Goal: Information Seeking & Learning: Find specific fact

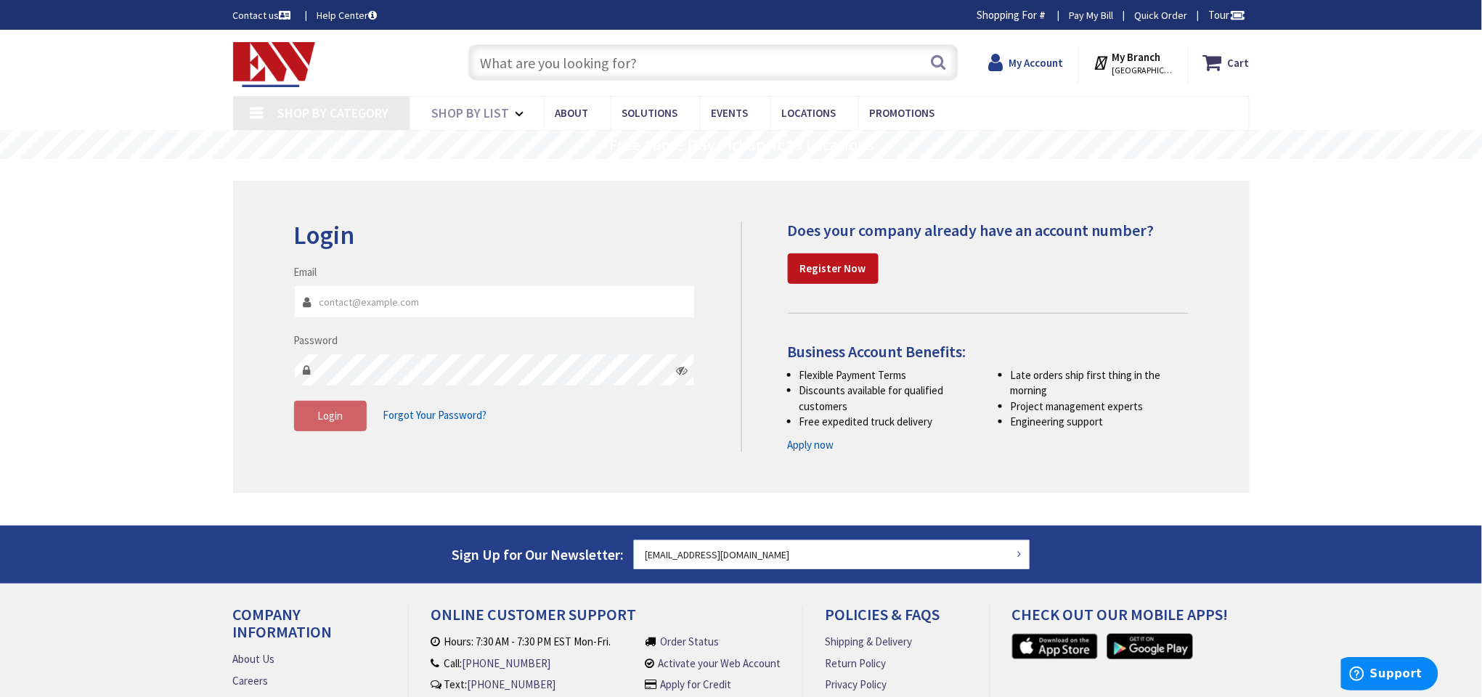
type input "[EMAIL_ADDRESS][DOMAIN_NAME]"
click at [1039, 68] on strong "My Account" at bounding box center [1036, 63] width 54 height 14
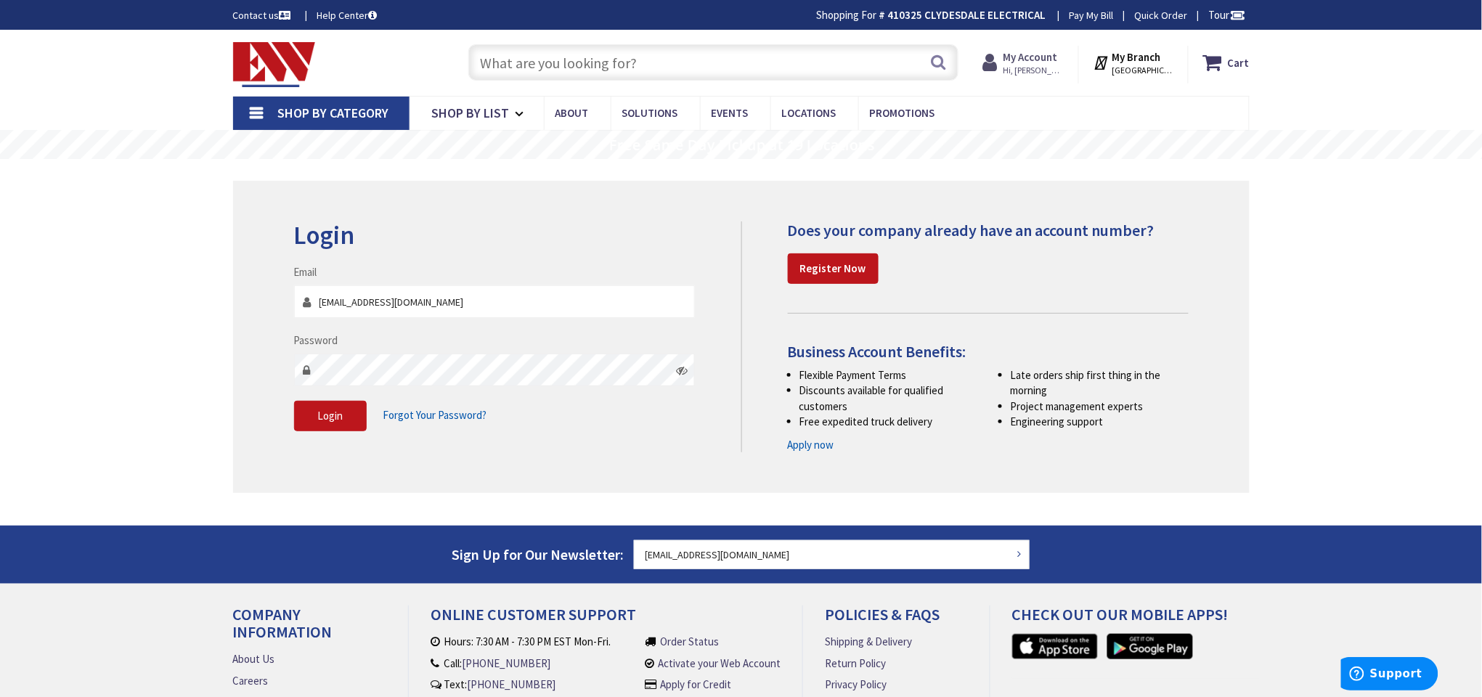
click at [1023, 62] on strong "My Account" at bounding box center [1030, 57] width 54 height 14
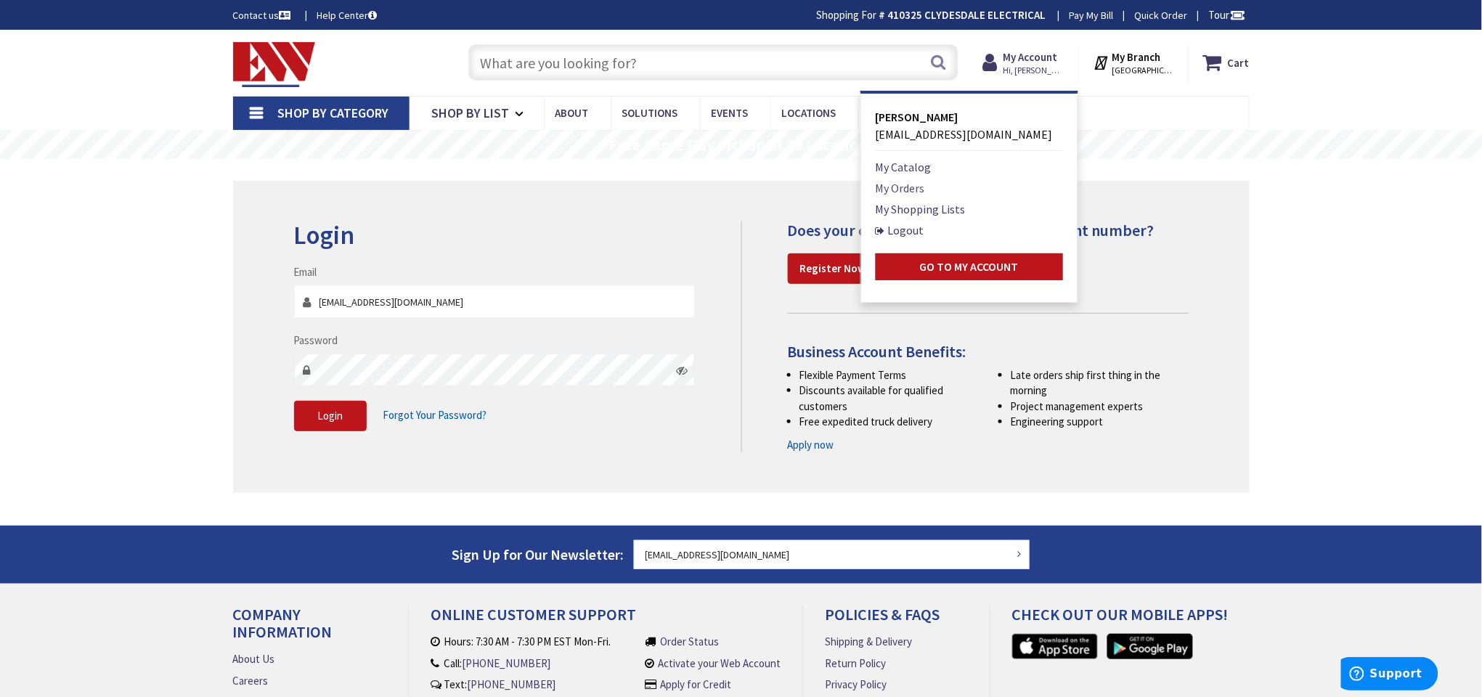
click at [895, 188] on link "My Orders" at bounding box center [900, 187] width 49 height 17
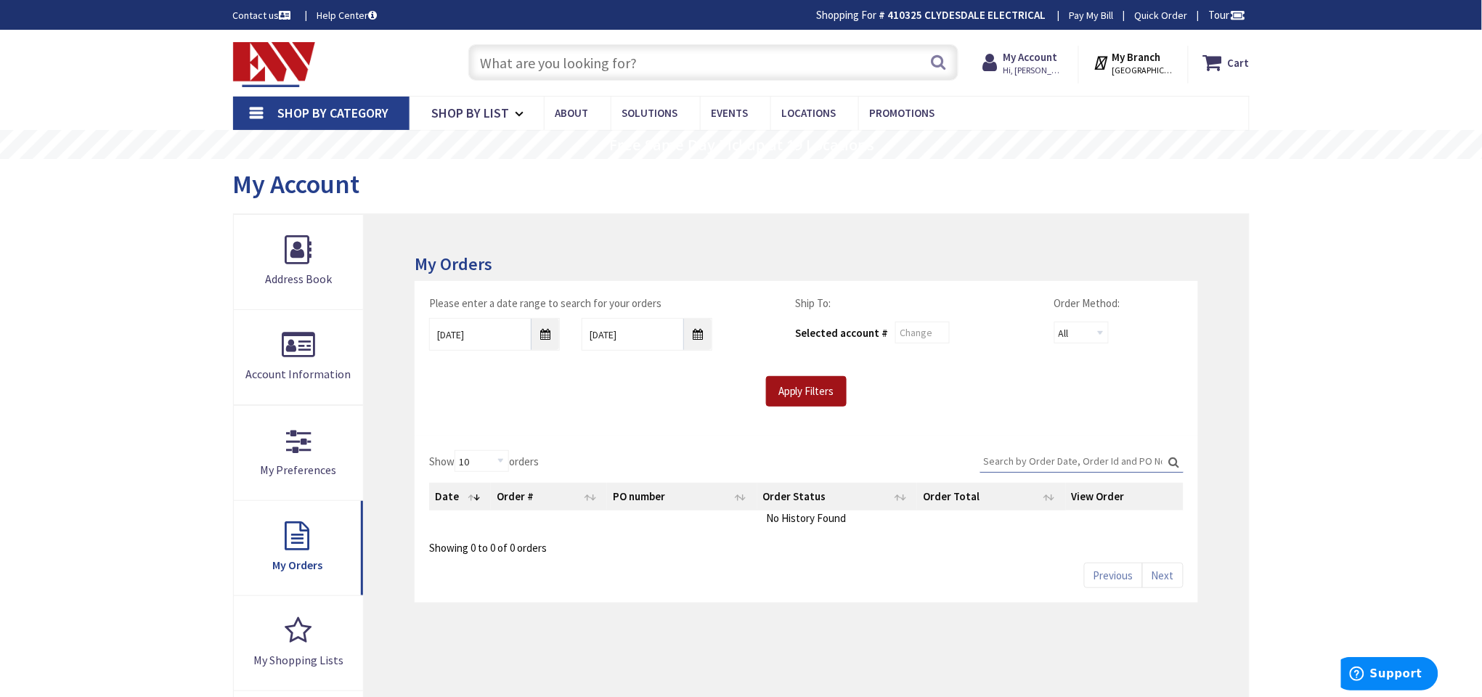
click at [800, 382] on input "Apply Filters" at bounding box center [806, 391] width 81 height 30
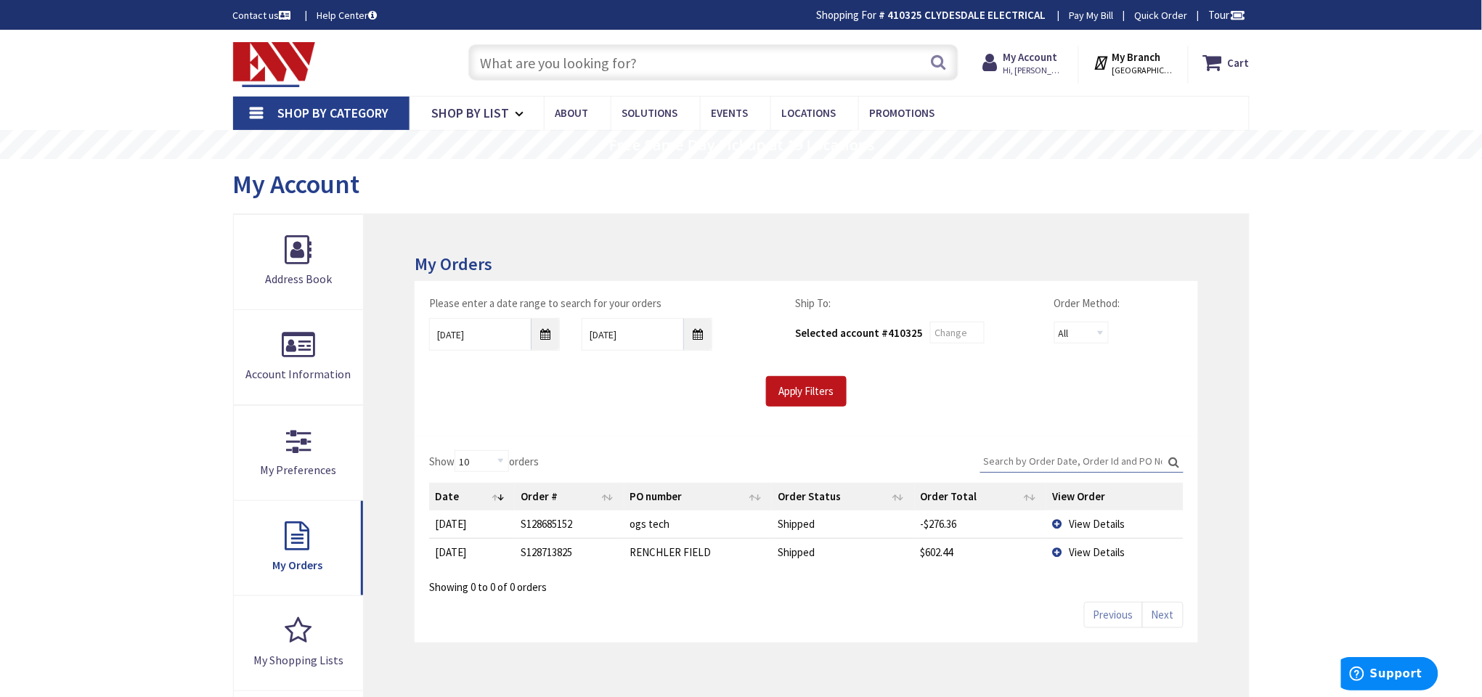
click at [1086, 549] on span "View Details" at bounding box center [1097, 552] width 56 height 14
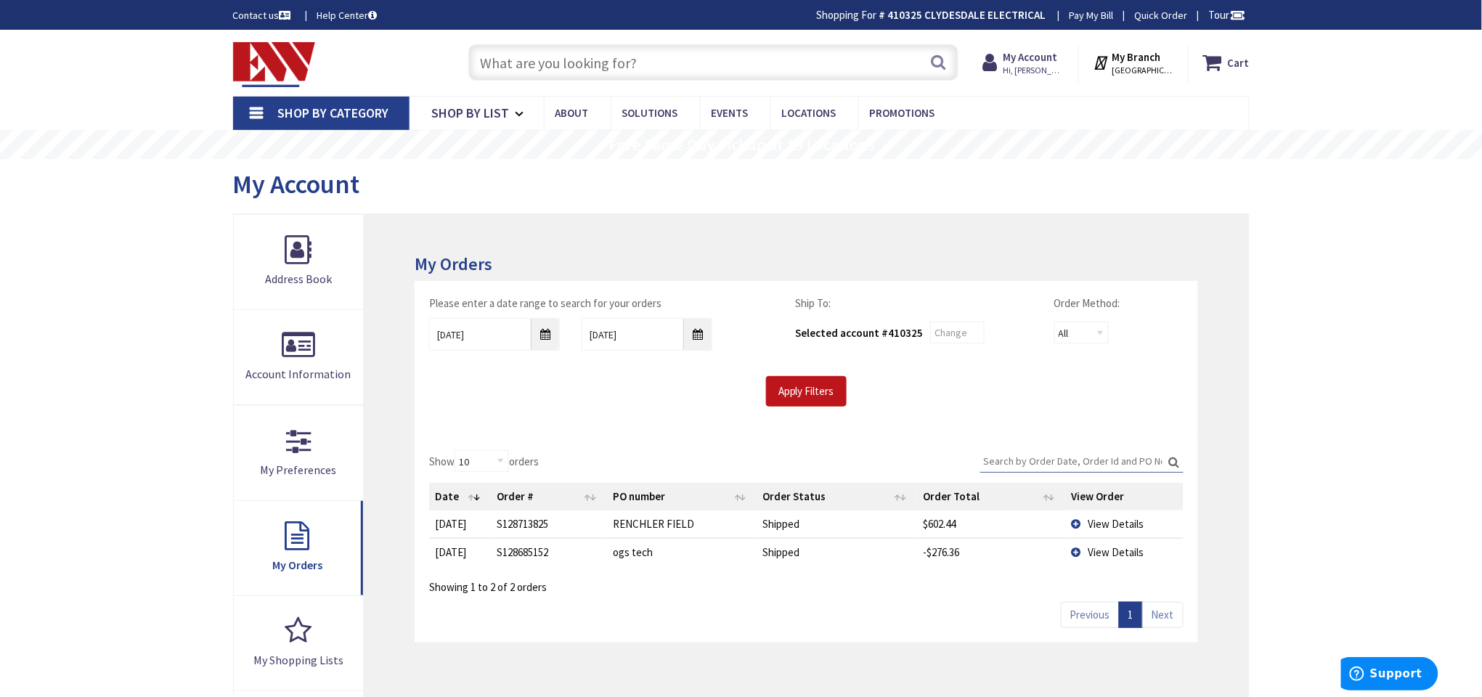
click at [1096, 518] on span "View Details" at bounding box center [1116, 524] width 56 height 14
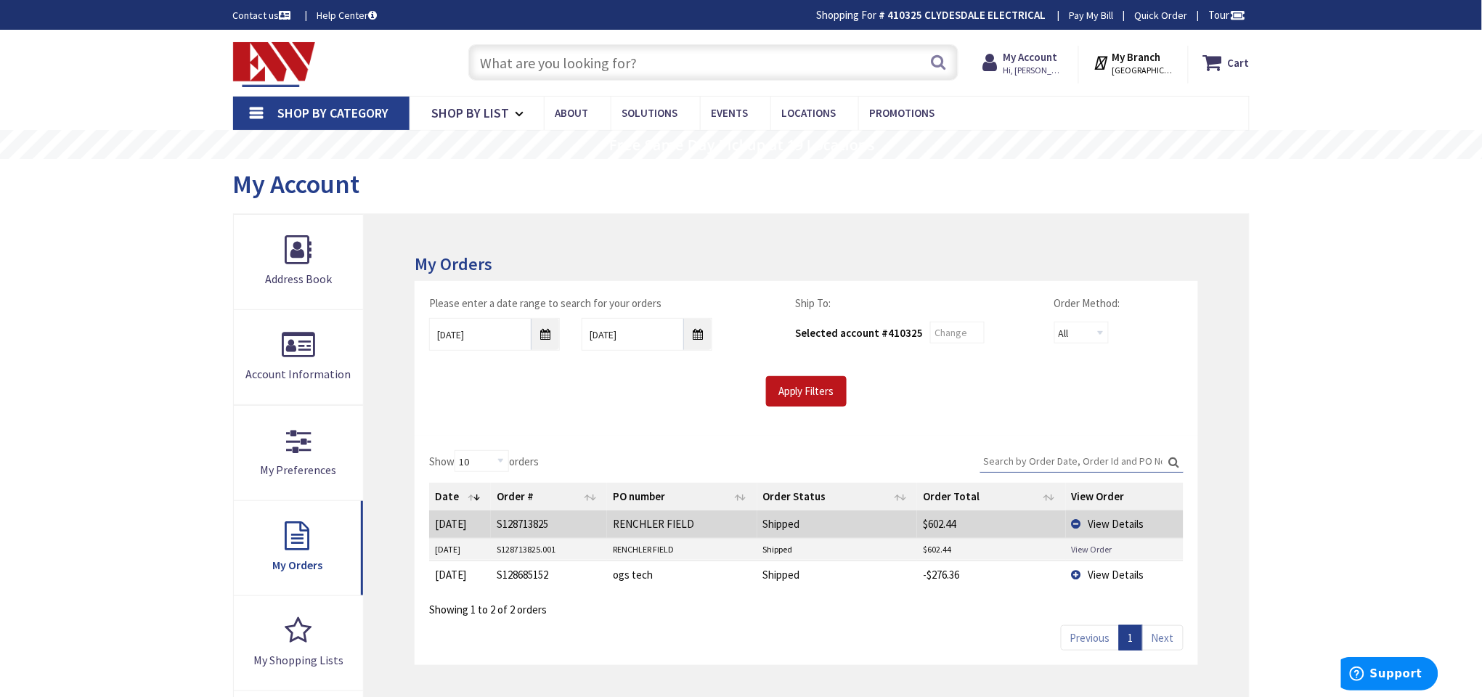
click at [1100, 549] on link "View Order" at bounding box center [1092, 549] width 41 height 12
click at [1109, 522] on span "View Details" at bounding box center [1116, 524] width 56 height 14
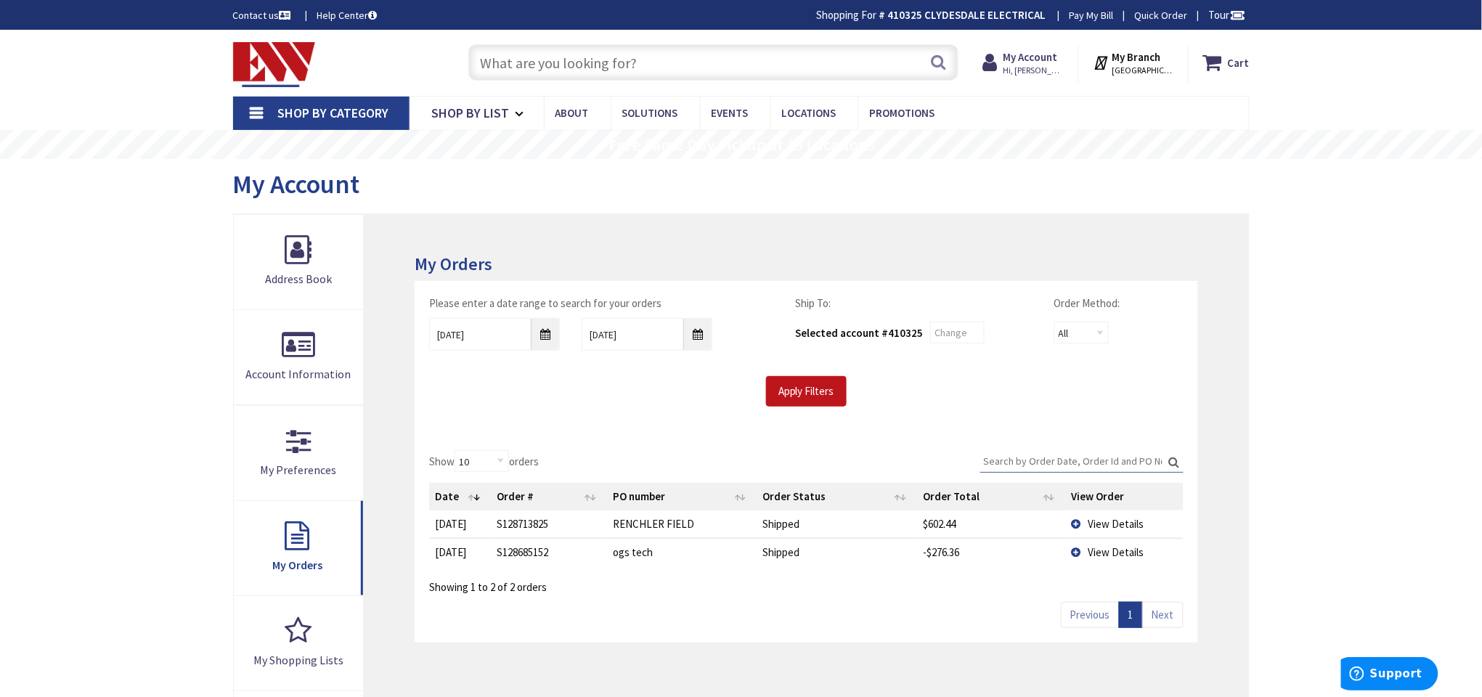
click at [1104, 528] on span "View Details" at bounding box center [1116, 524] width 56 height 14
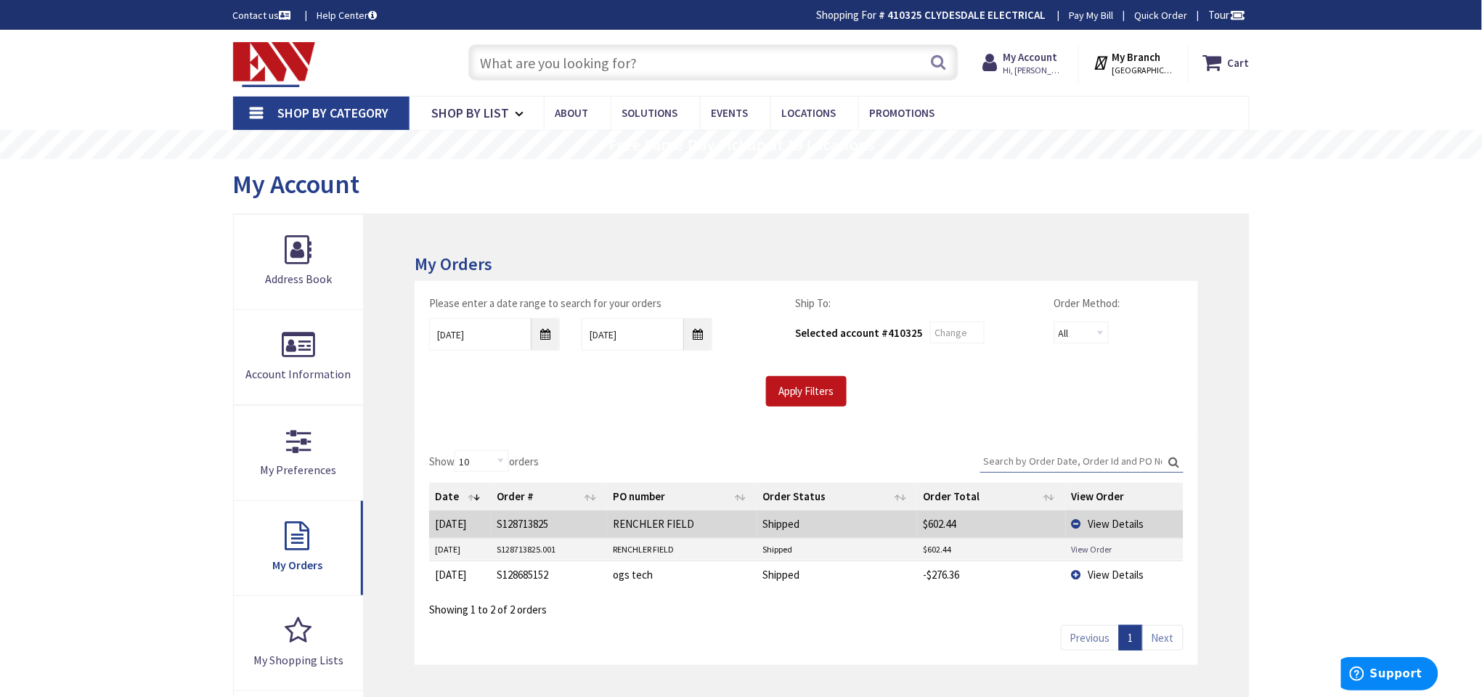
click at [1082, 550] on link "View Order" at bounding box center [1092, 549] width 41 height 12
click at [1104, 521] on span "View Details" at bounding box center [1116, 524] width 56 height 14
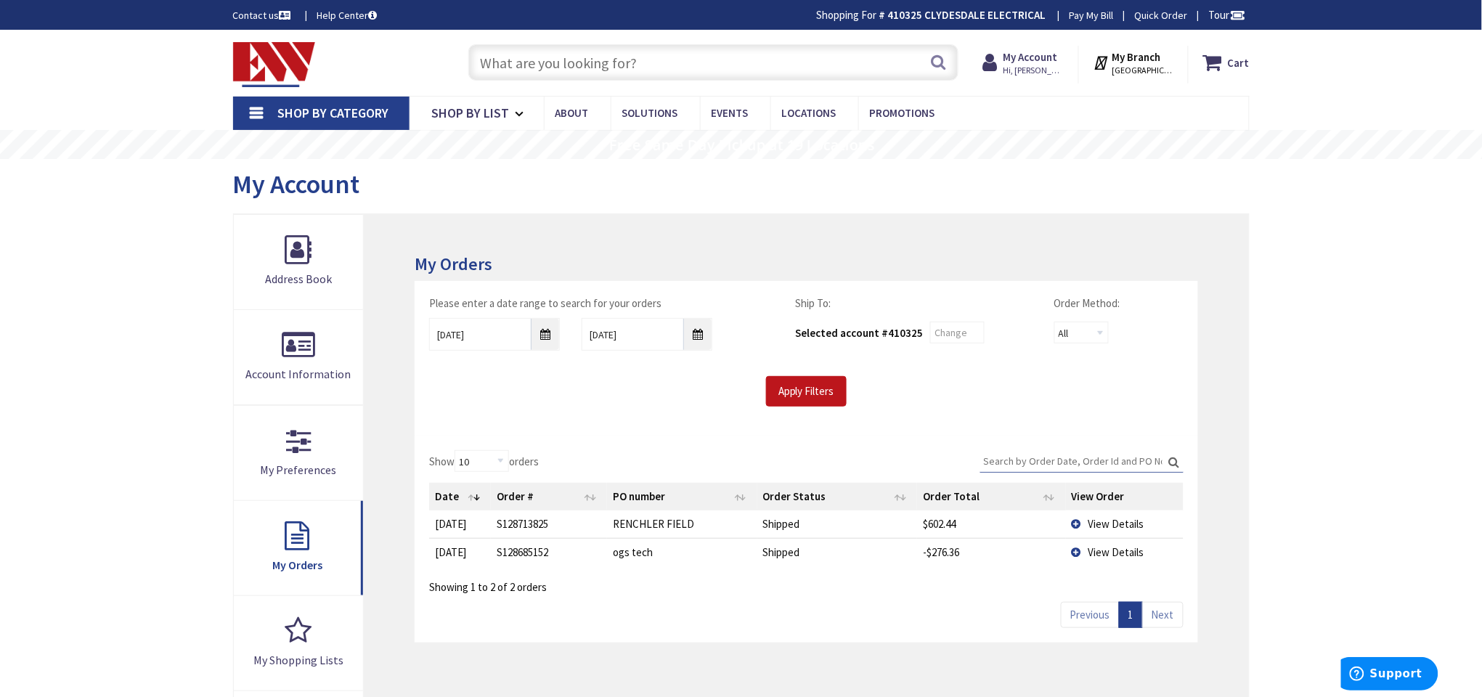
click at [1104, 521] on span "View Details" at bounding box center [1116, 524] width 56 height 14
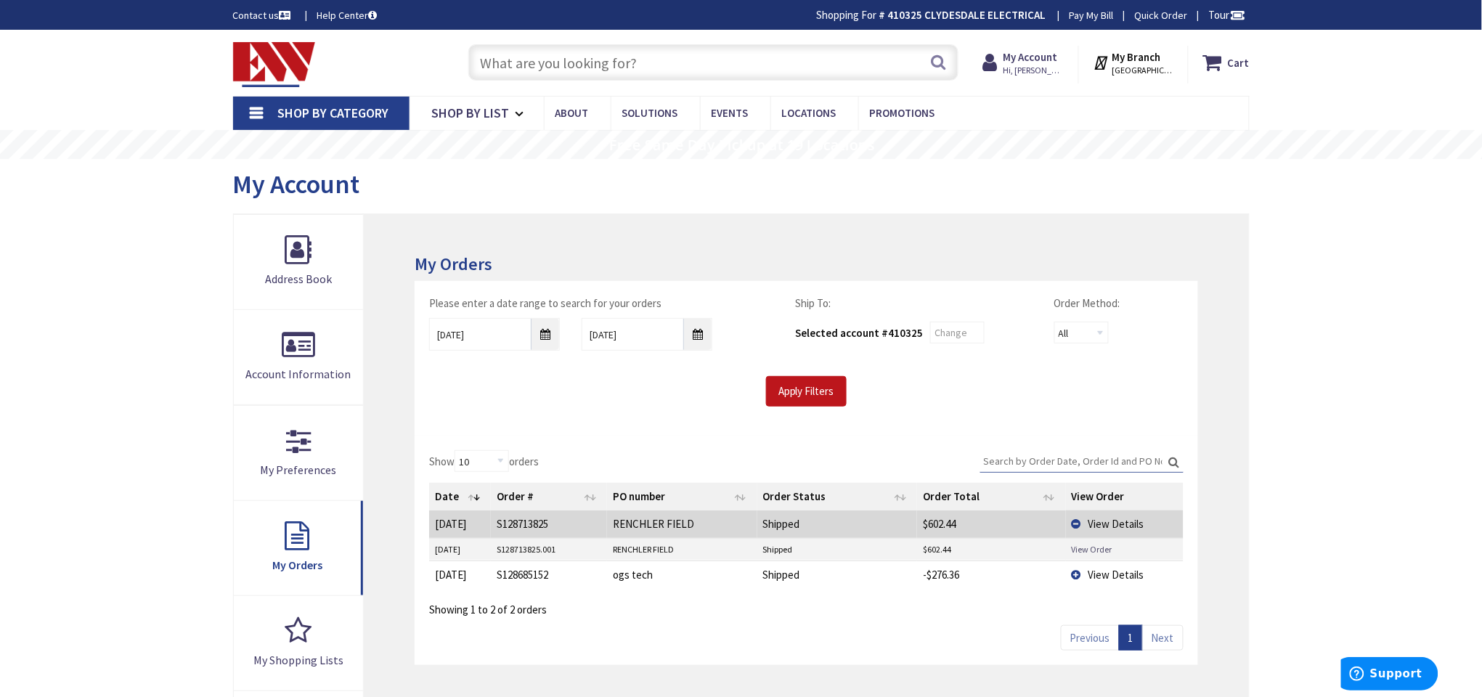
click at [1104, 547] on link "View Order" at bounding box center [1092, 549] width 41 height 12
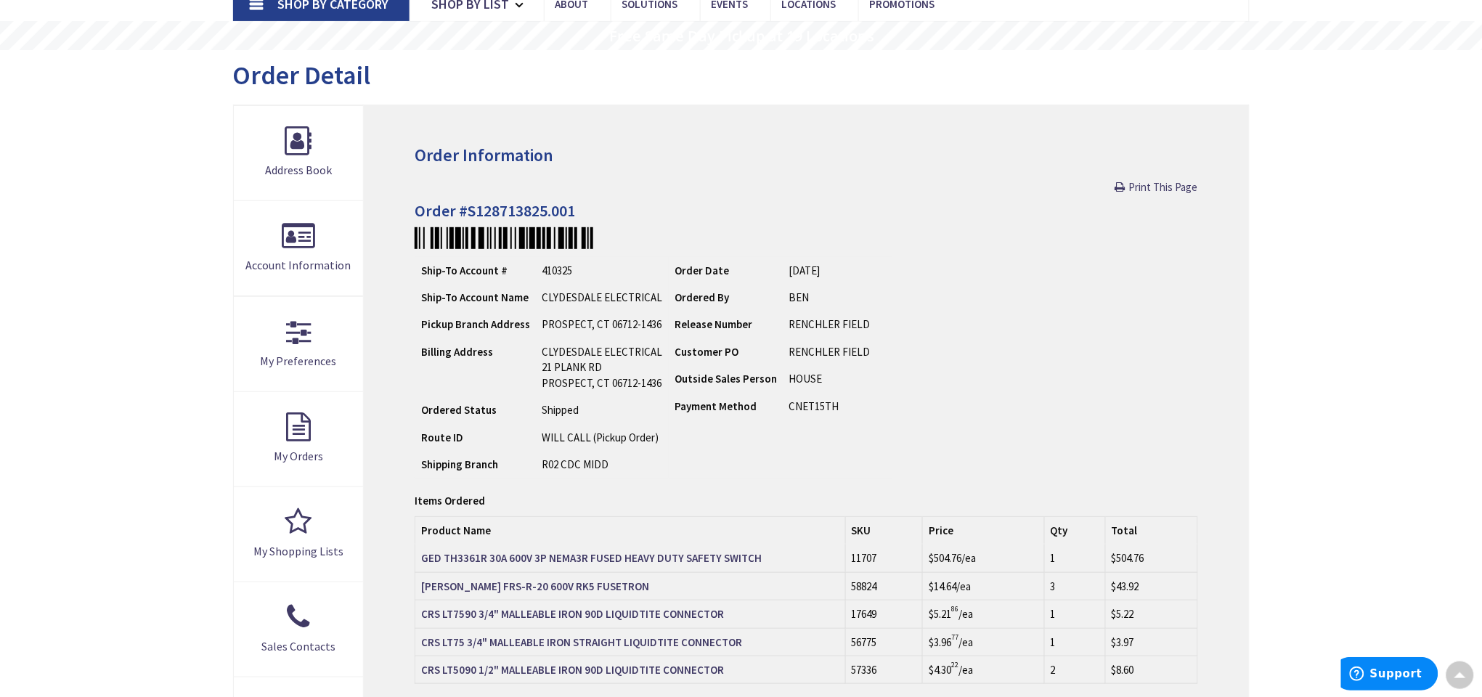
scroll to position [217, 0]
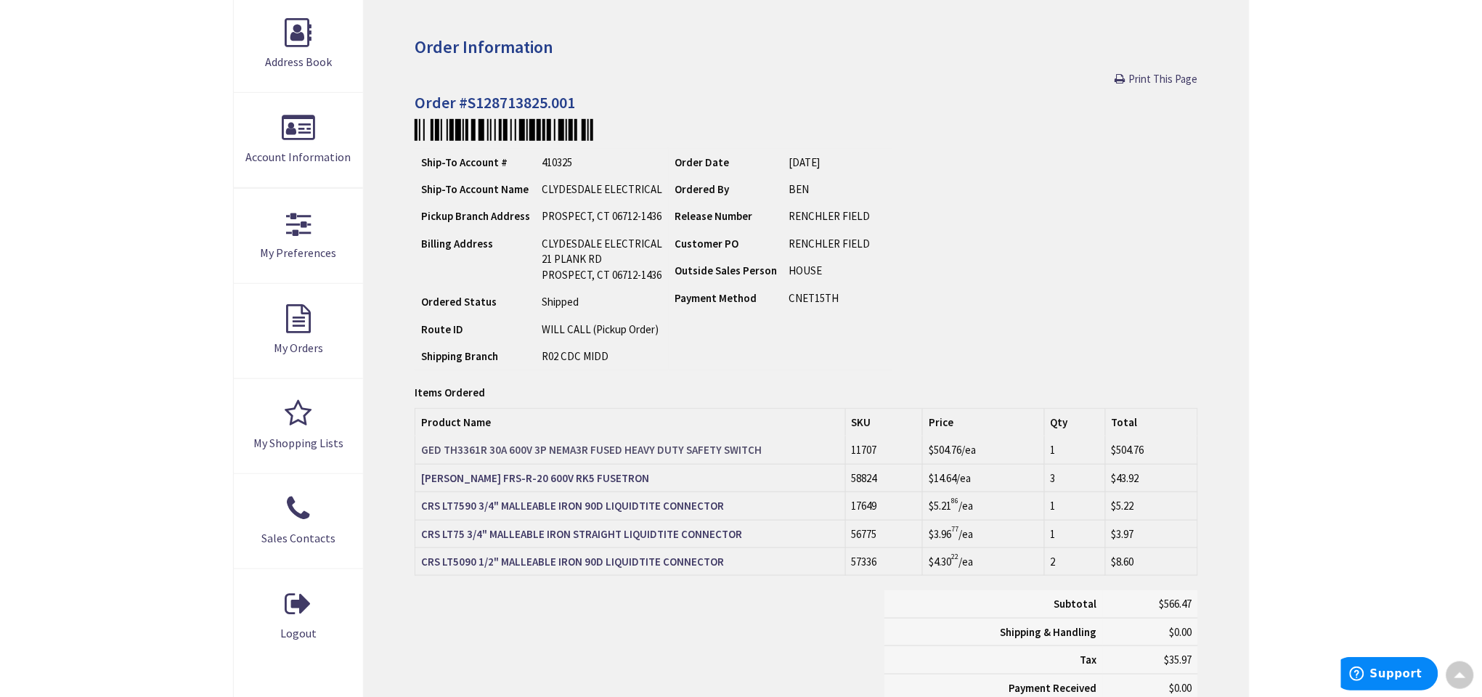
click at [494, 446] on strong "GED TH3361R 30A 600V 3P NEMA3R FUSED HEAVY DUTY SAFETY SWITCH" at bounding box center [591, 450] width 340 height 14
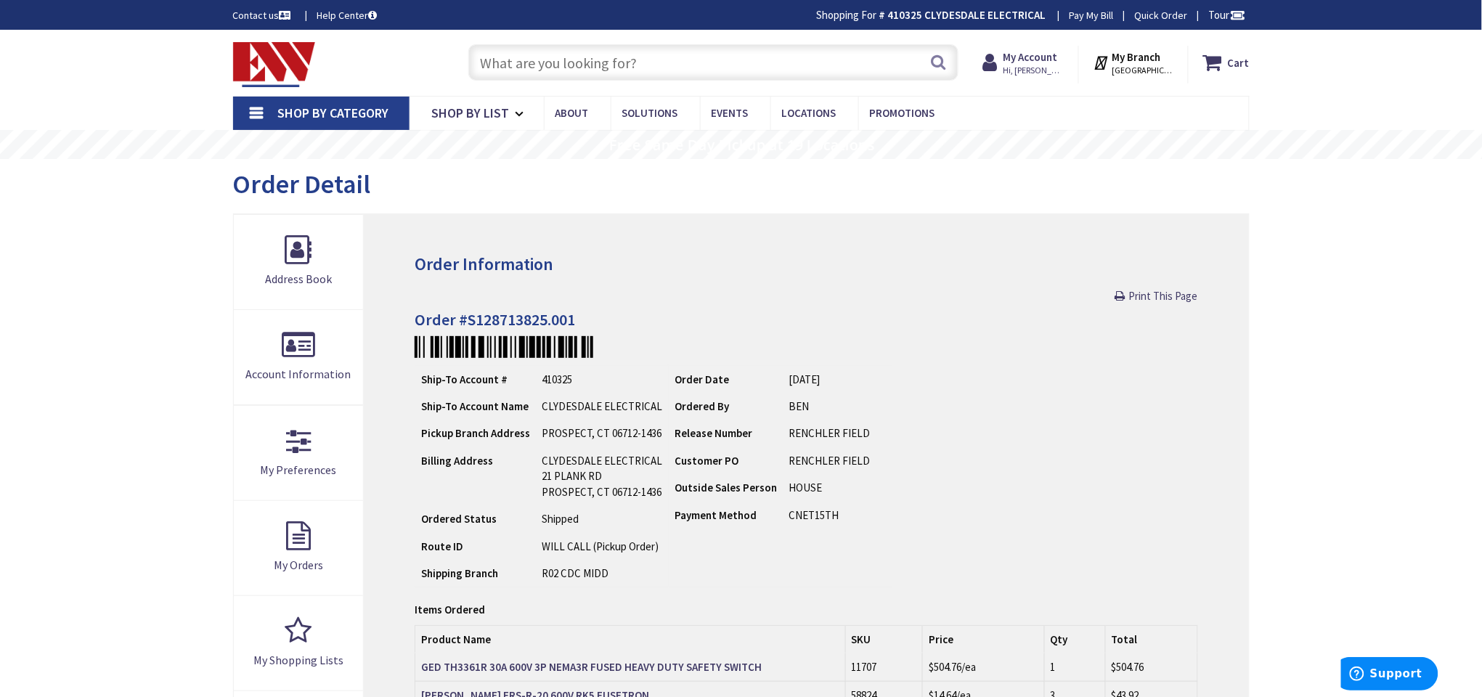
click at [624, 62] on input "text" at bounding box center [713, 62] width 490 height 36
click at [258, 63] on img at bounding box center [274, 64] width 83 height 45
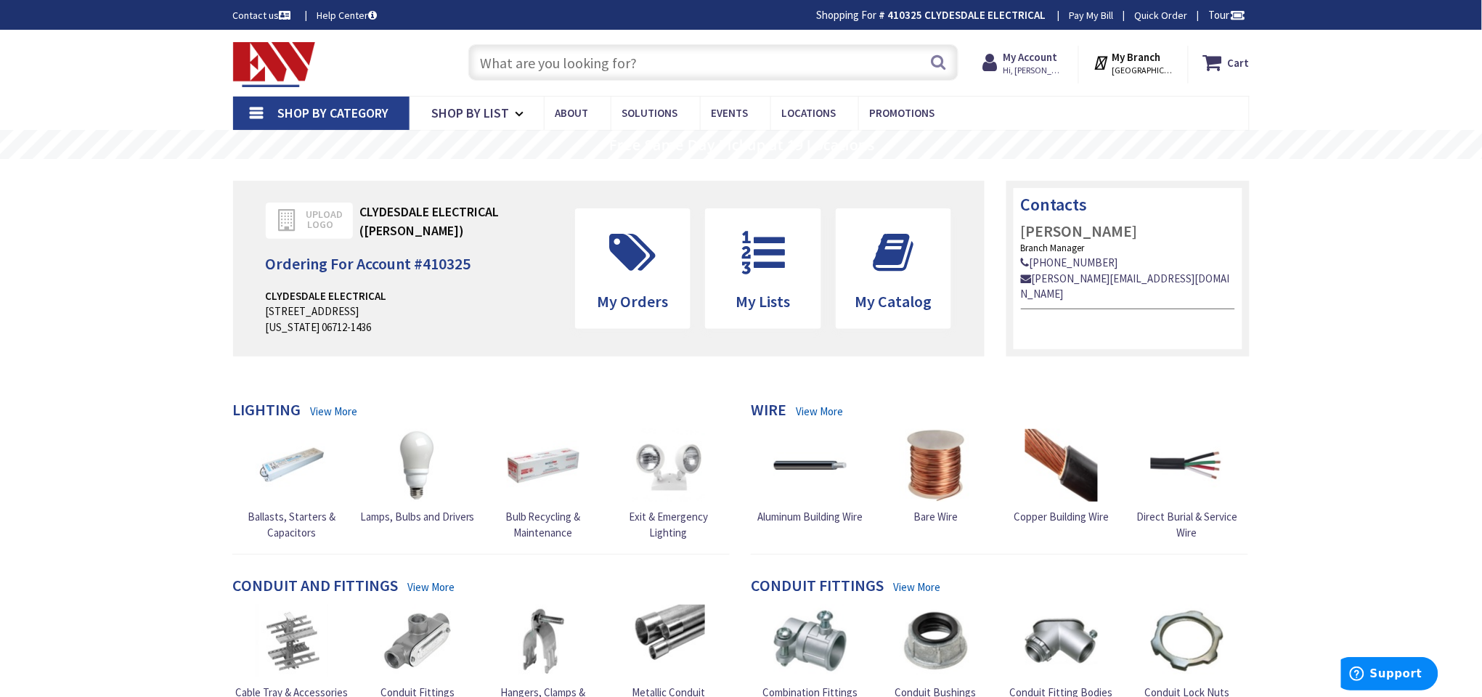
click at [340, 108] on span "Shop By Category" at bounding box center [333, 113] width 111 height 17
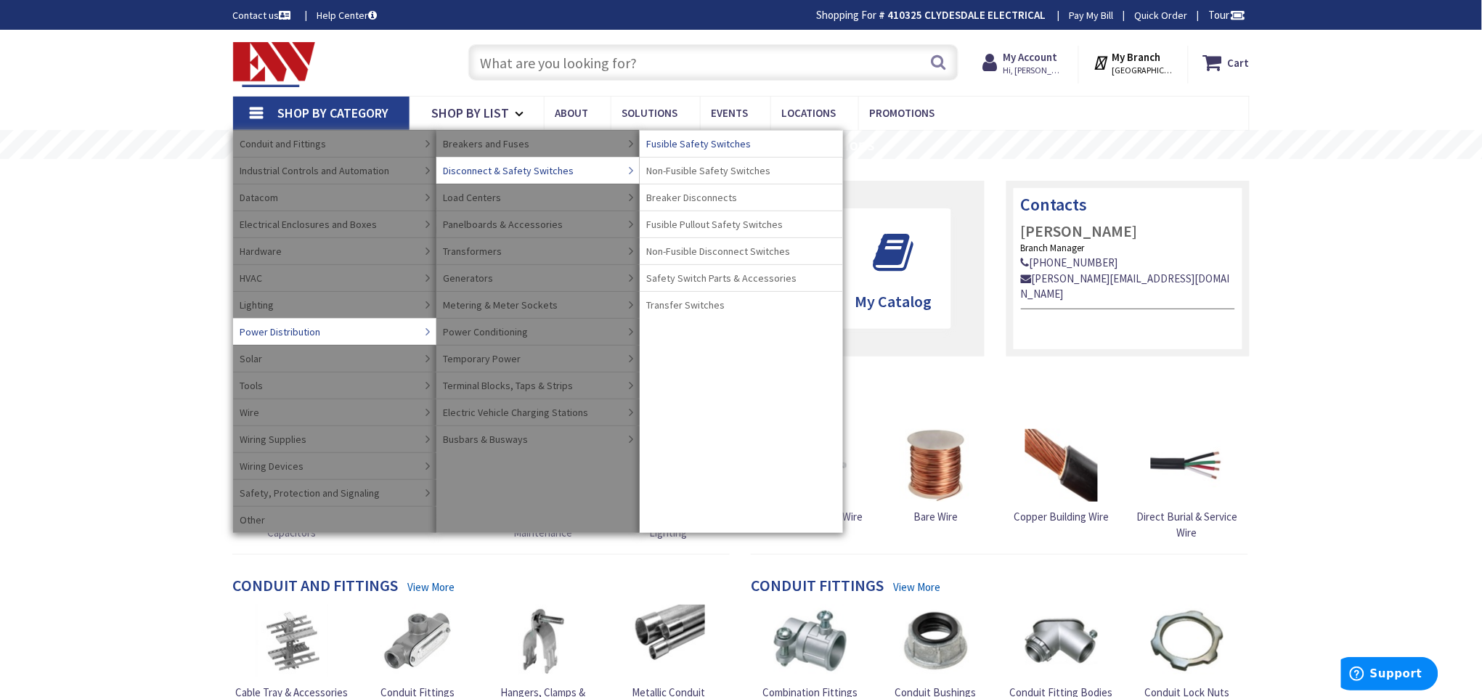
click at [761, 141] on link "Fusible Safety Switches" at bounding box center [741, 143] width 203 height 27
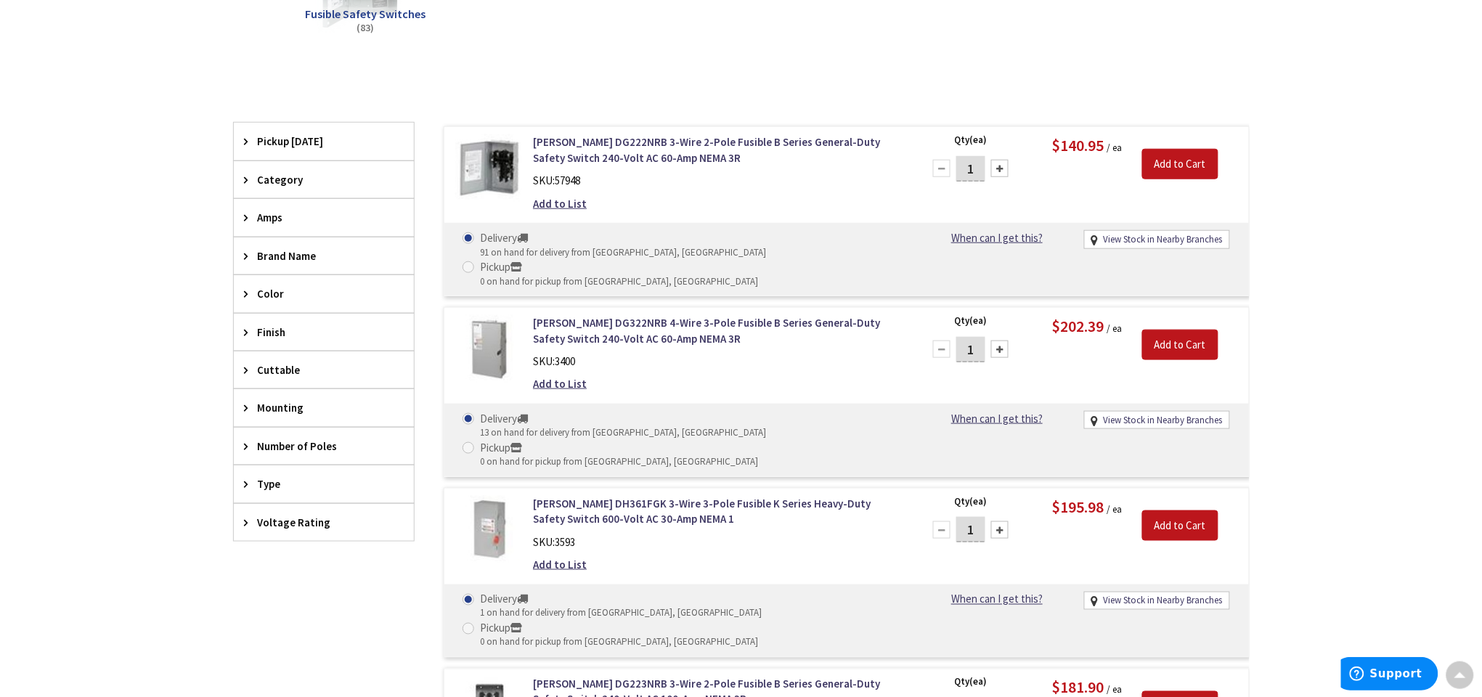
scroll to position [435, 0]
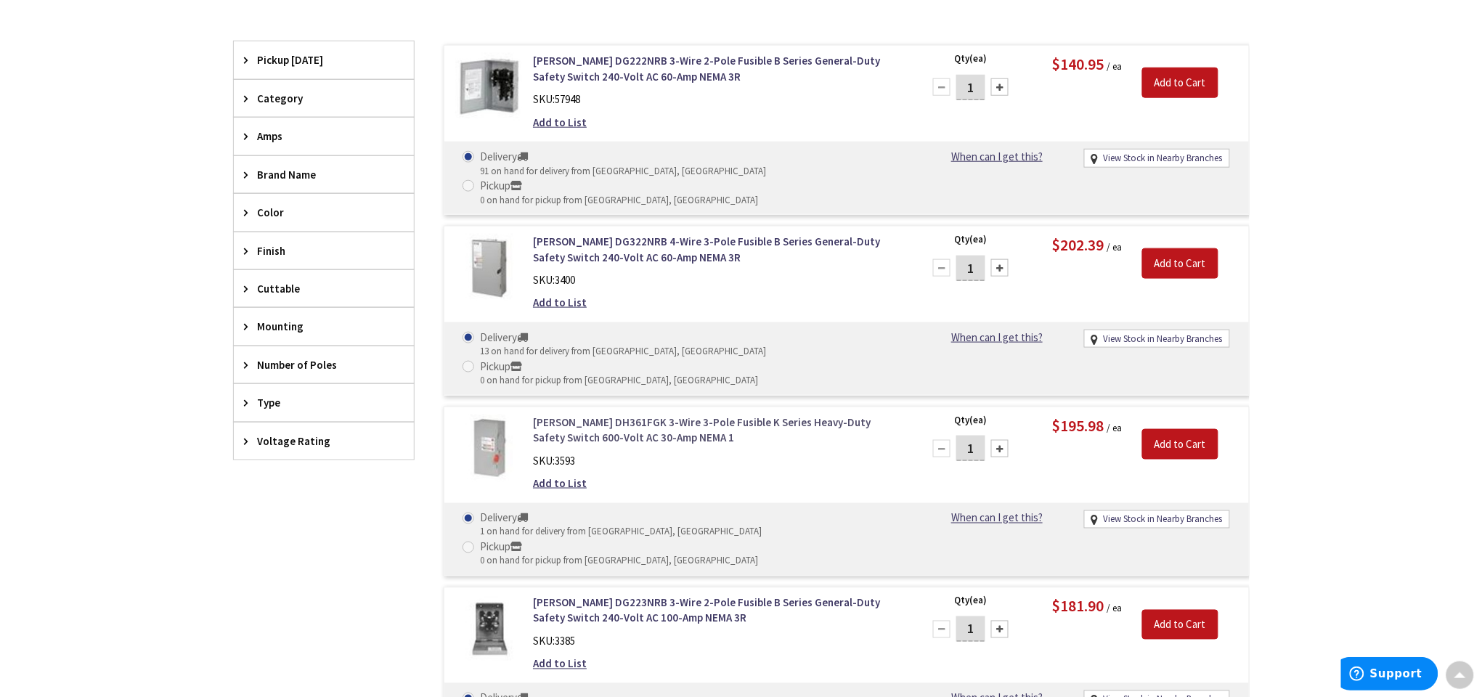
click at [681, 415] on link "[PERSON_NAME] DH361FGK 3-Wire 3-Pole Fusible K Series Heavy-Duty Safety Switch …" at bounding box center [718, 430] width 370 height 31
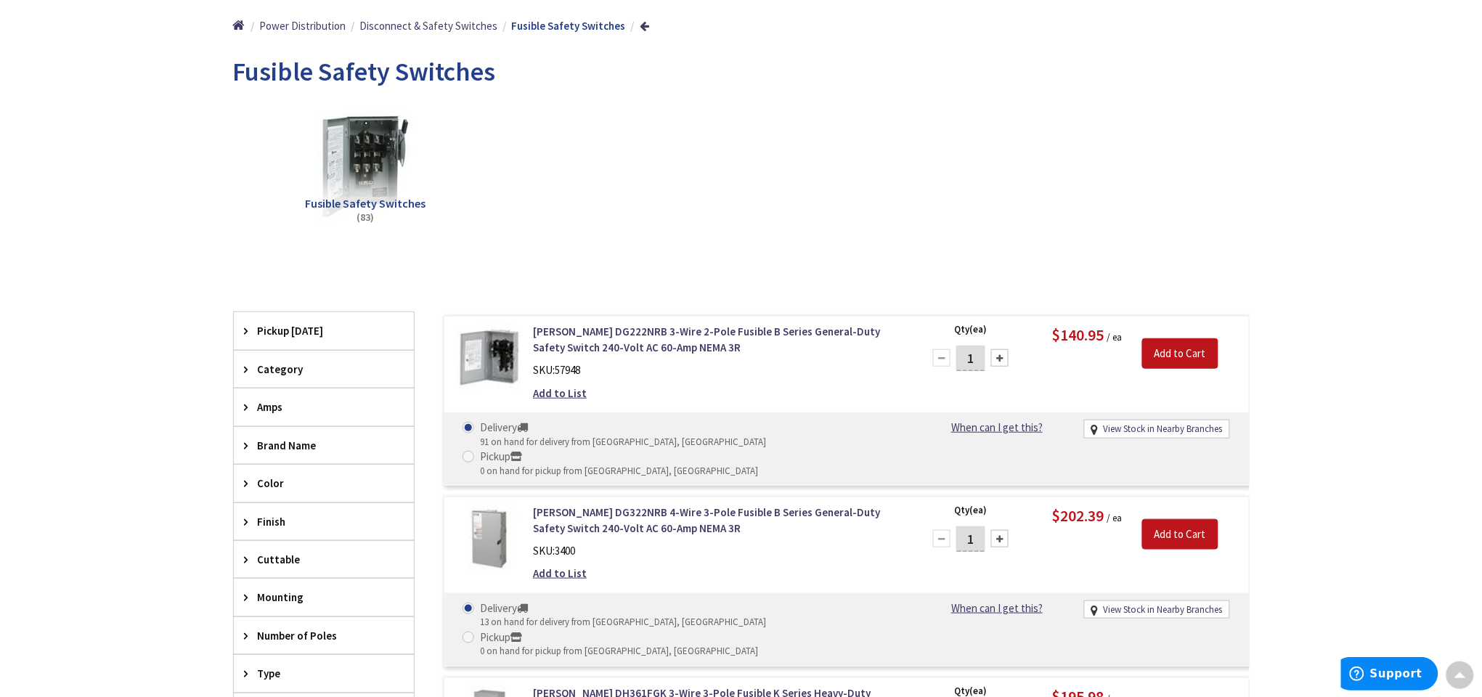
scroll to position [274, 0]
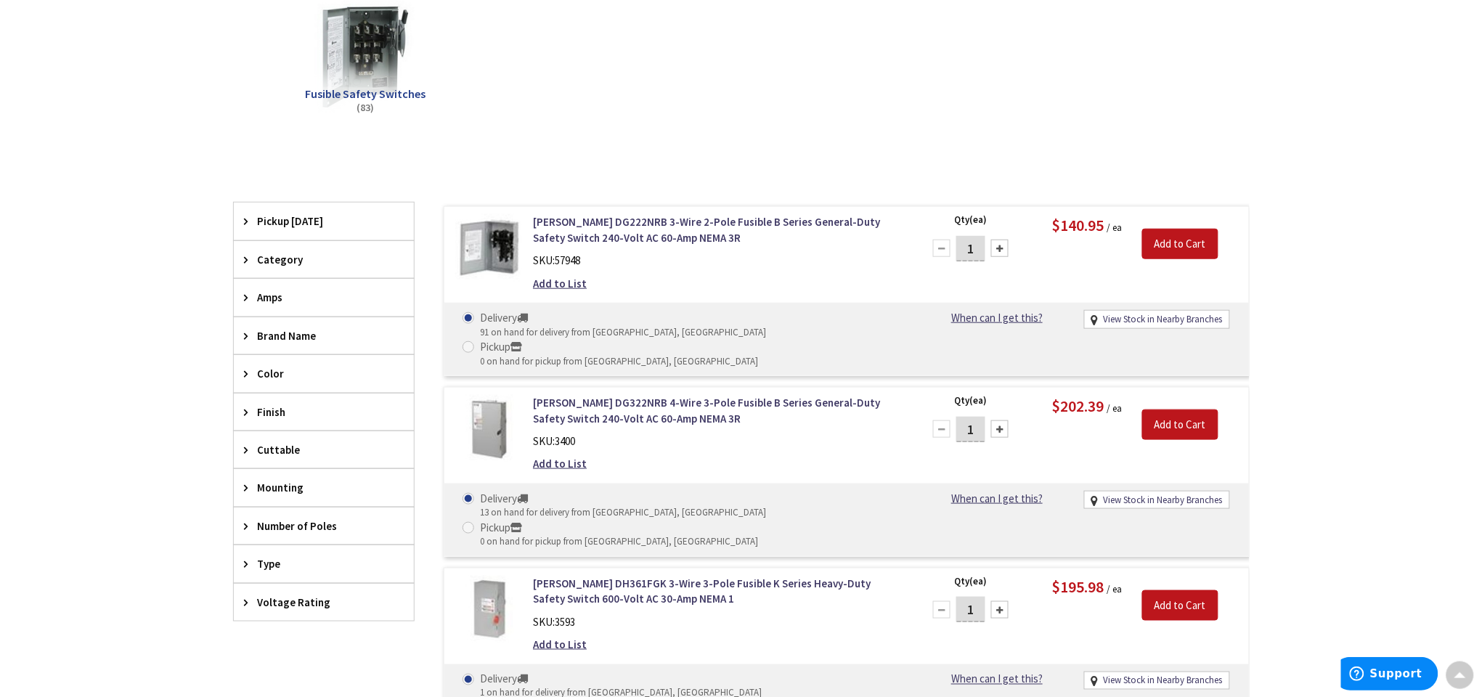
click at [318, 603] on span "Voltage Rating" at bounding box center [317, 602] width 118 height 15
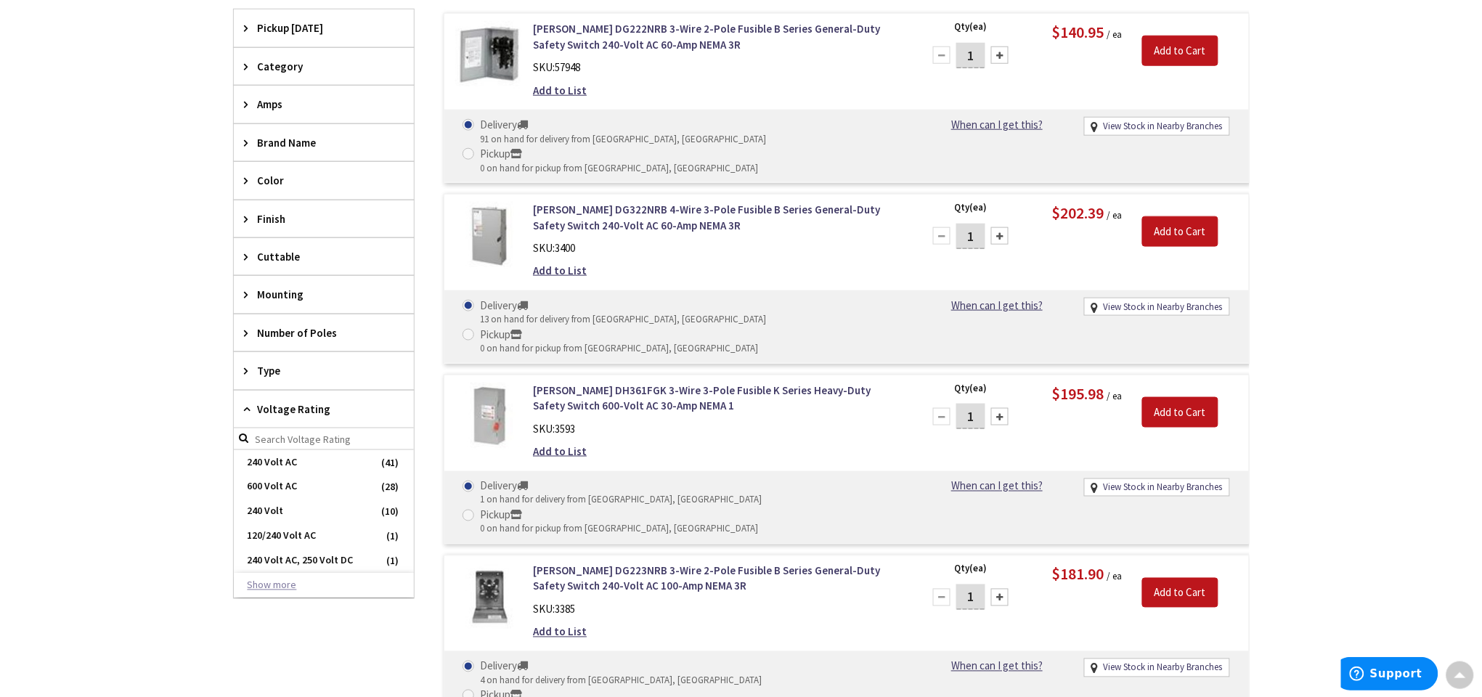
scroll to position [491, 0]
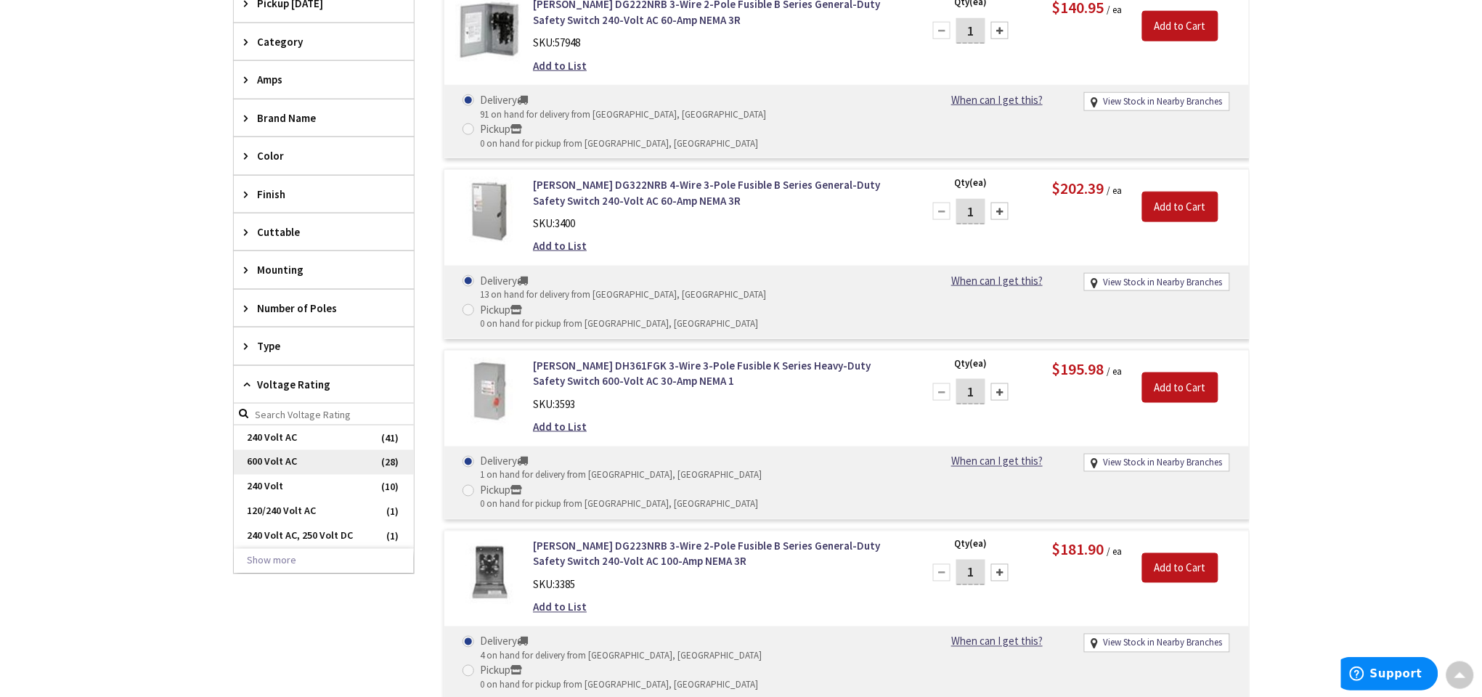
click at [369, 463] on span "600 Volt AC" at bounding box center [324, 462] width 180 height 25
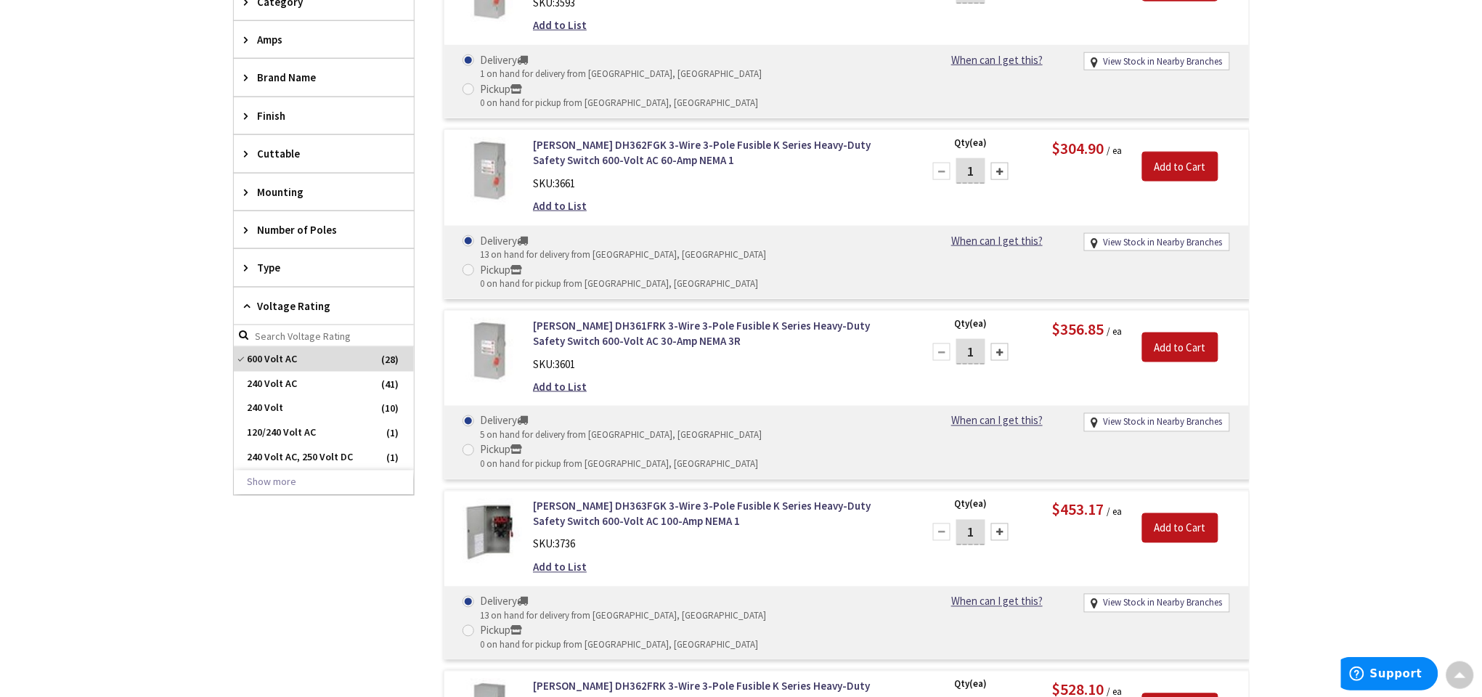
scroll to position [435, 0]
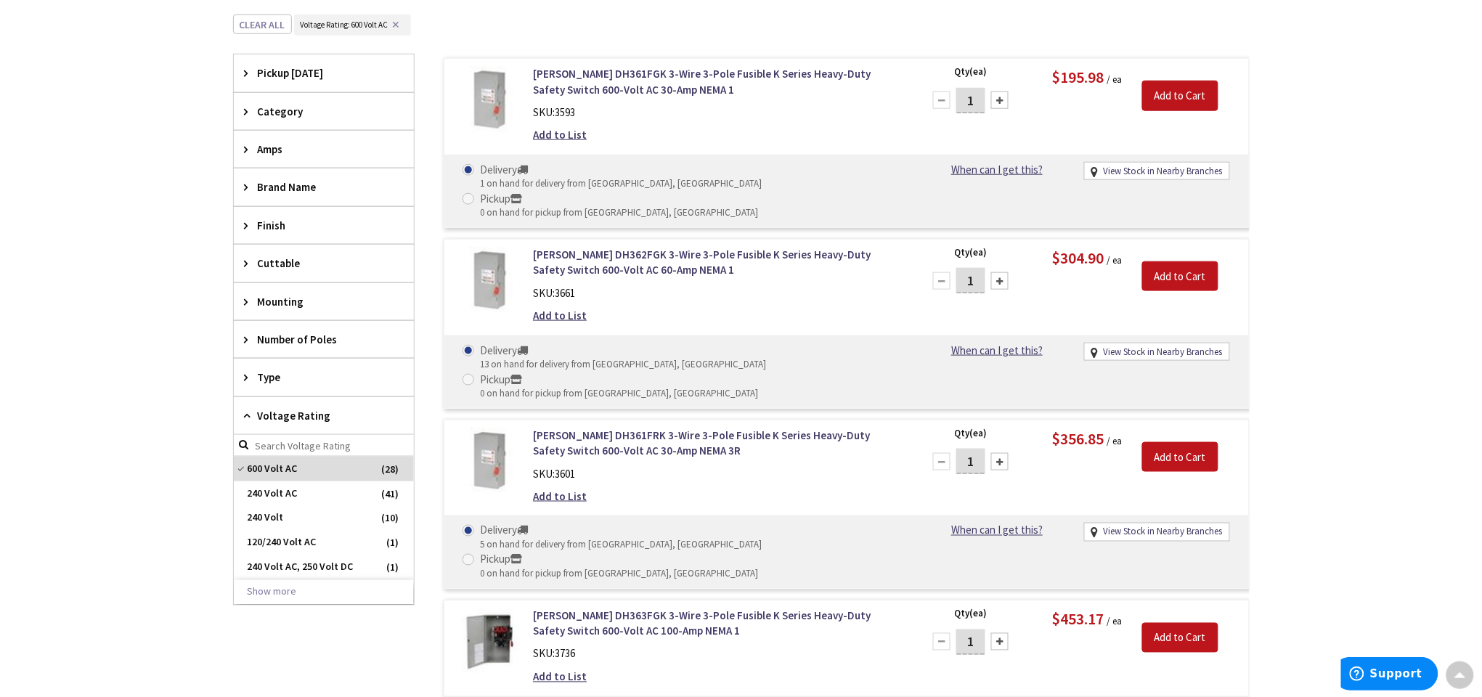
click at [285, 113] on span "Category" at bounding box center [317, 111] width 118 height 15
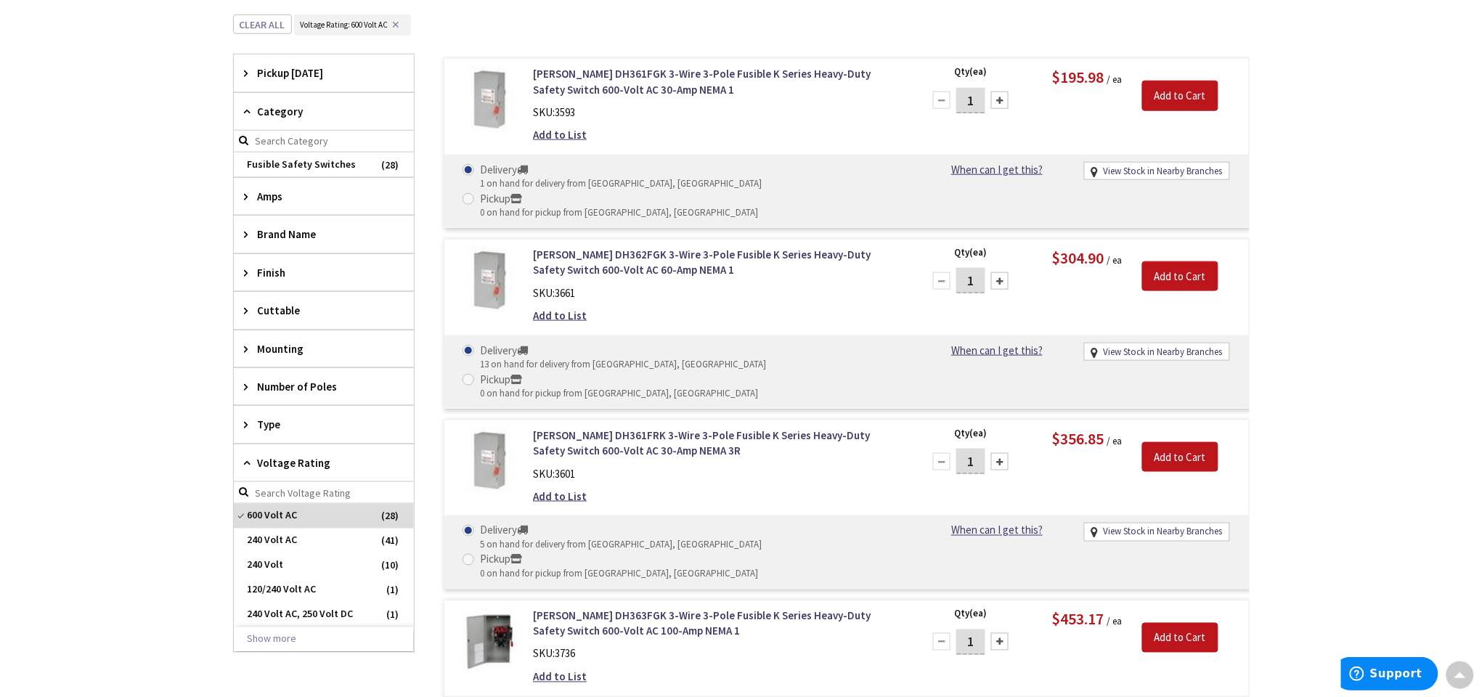
click at [285, 113] on span "Category" at bounding box center [317, 111] width 118 height 15
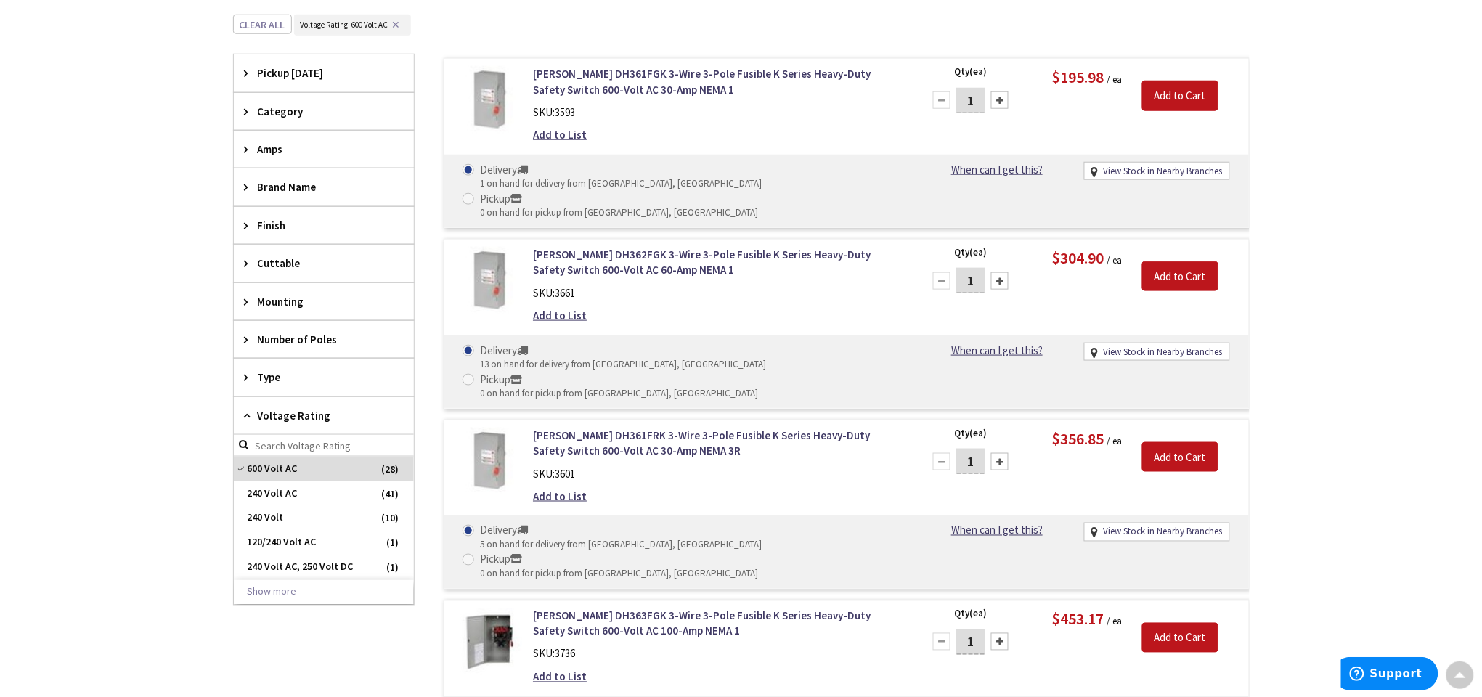
click at [329, 306] on span "Mounting" at bounding box center [317, 301] width 118 height 15
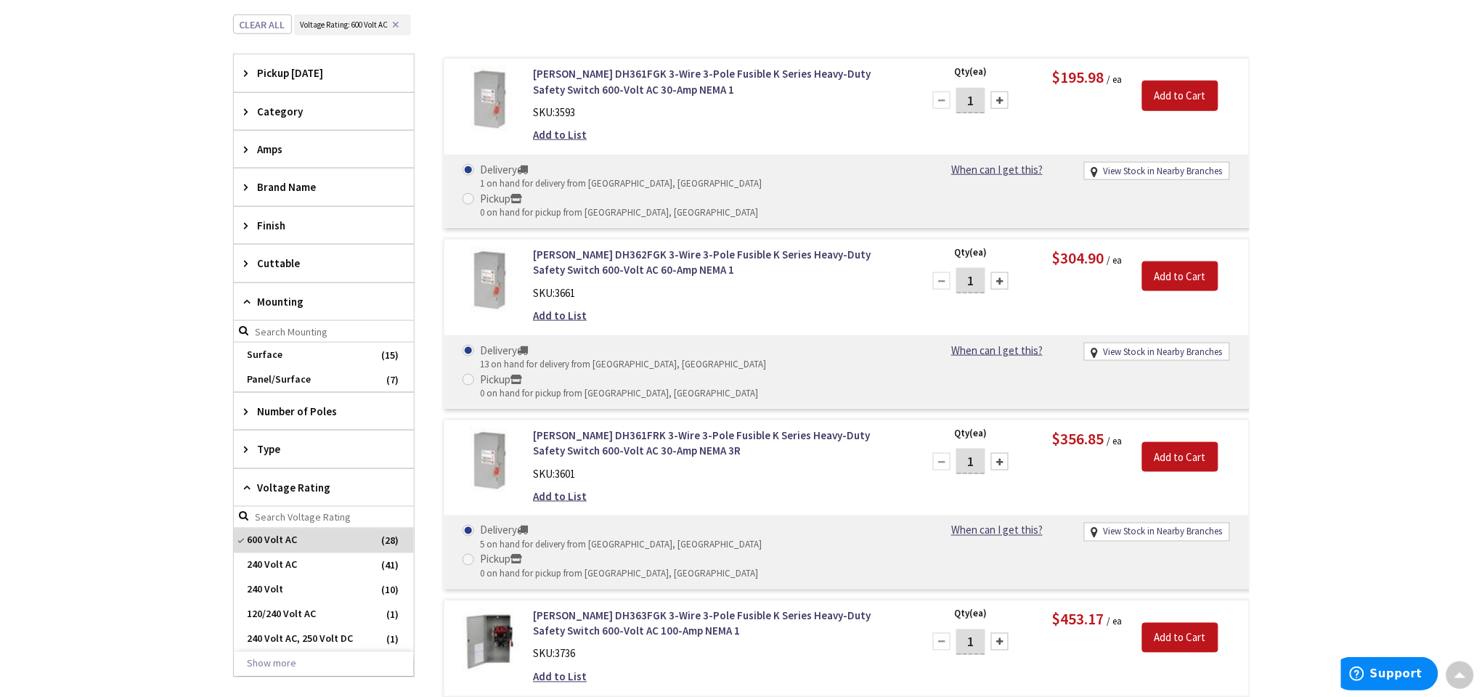
click at [330, 300] on span "Mounting" at bounding box center [317, 301] width 118 height 15
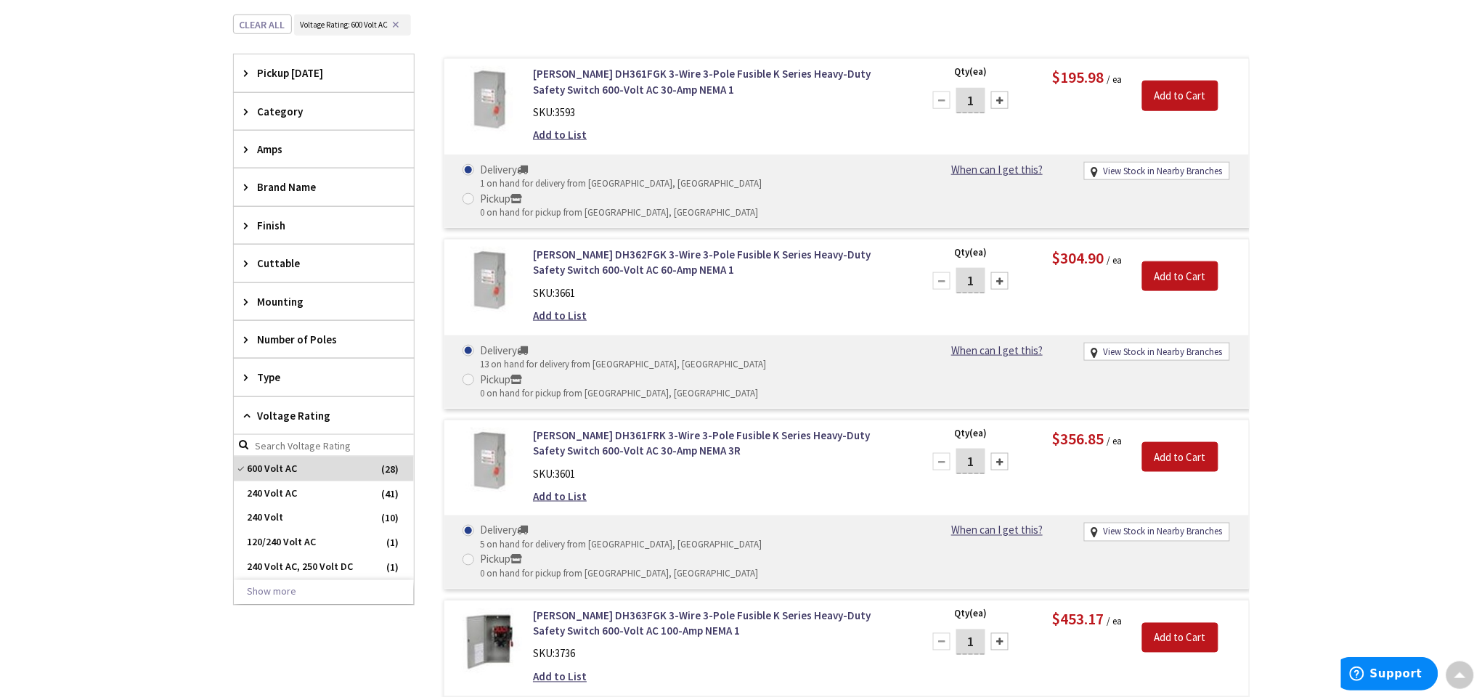
click at [328, 373] on span "Type" at bounding box center [317, 377] width 118 height 15
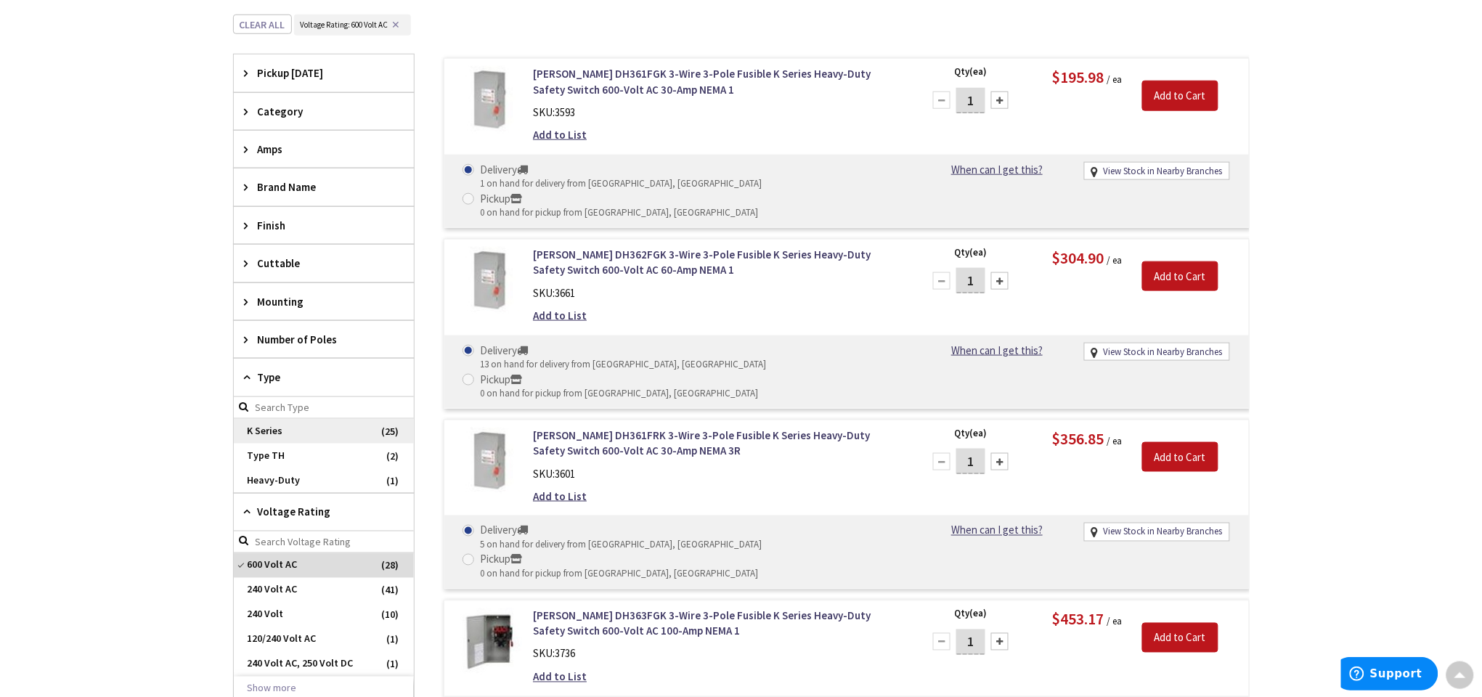
click at [333, 434] on span "K Series" at bounding box center [324, 431] width 180 height 25
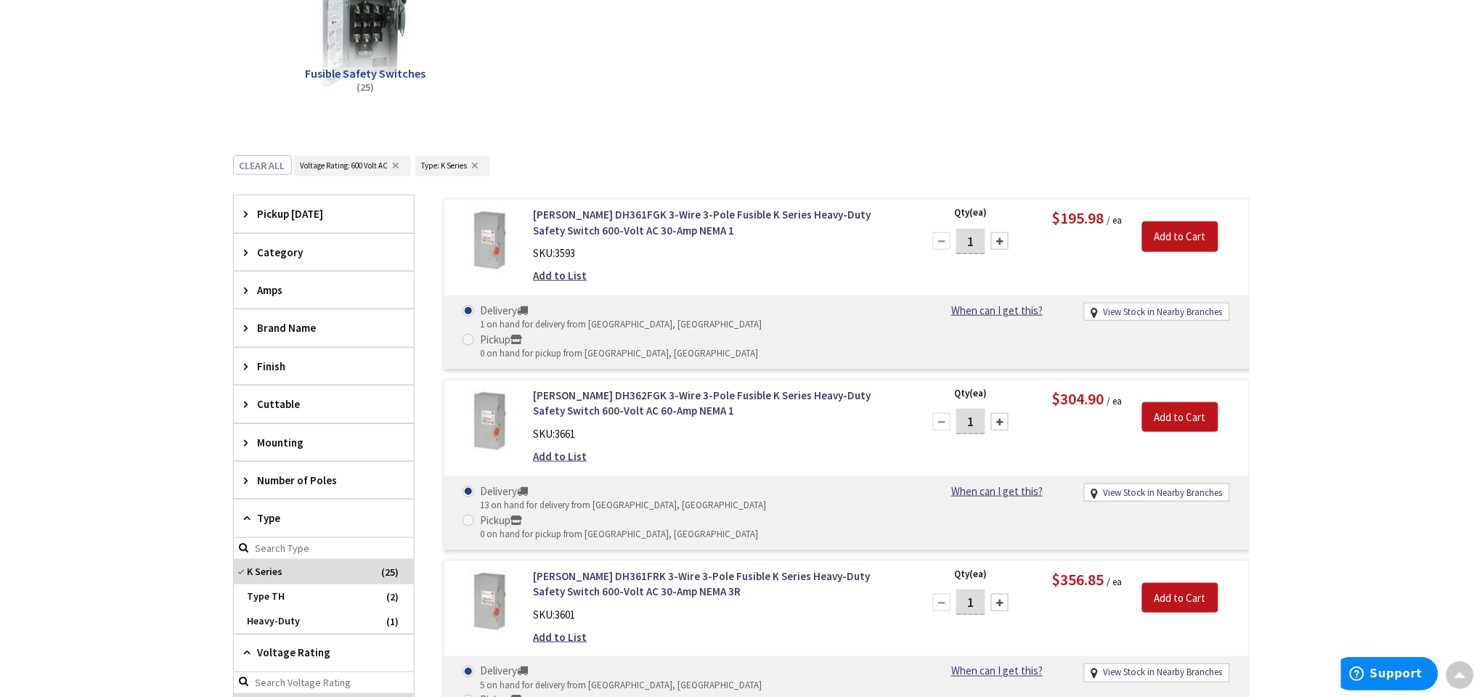
scroll to position [217, 0]
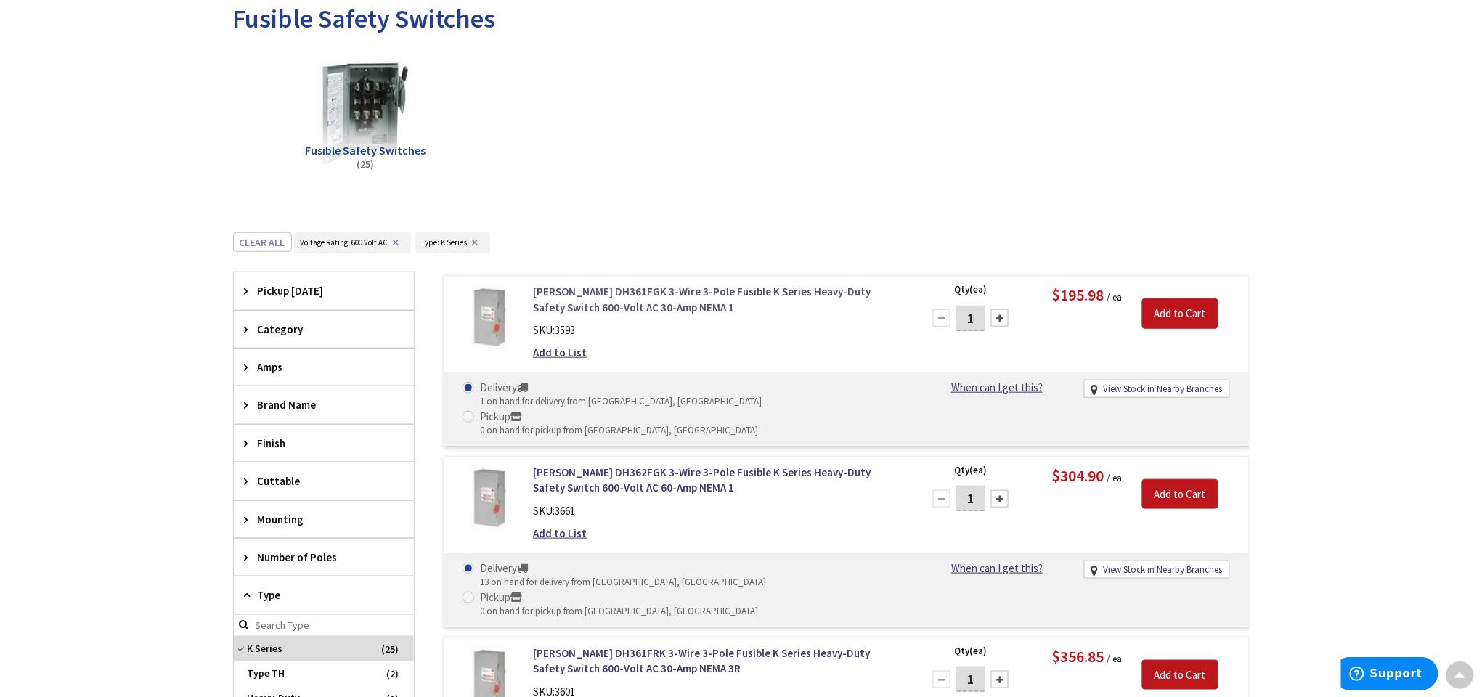
click at [646, 284] on link "Eaton DH361FGK 3-Wire 3-Pole Fusible K Series Heavy-Duty Safety Switch 600-Volt…" at bounding box center [718, 299] width 370 height 31
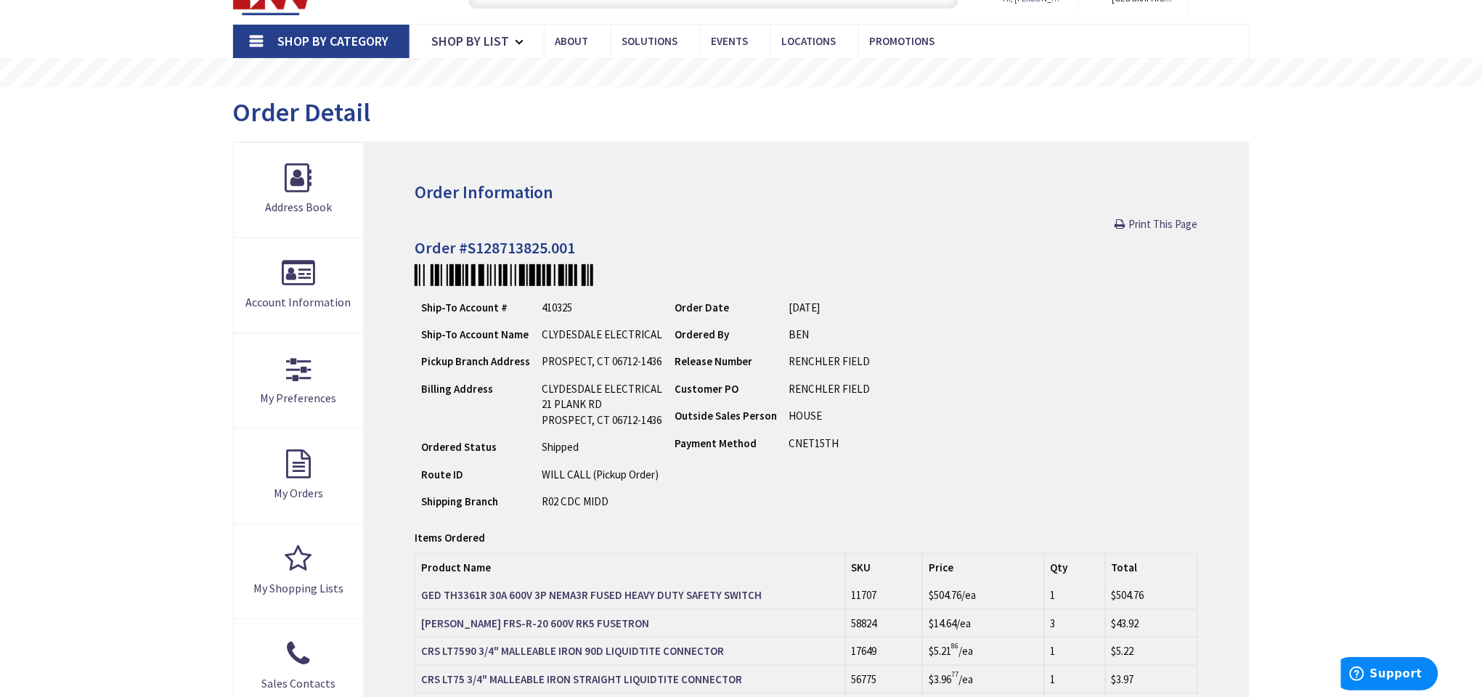
scroll to position [109, 0]
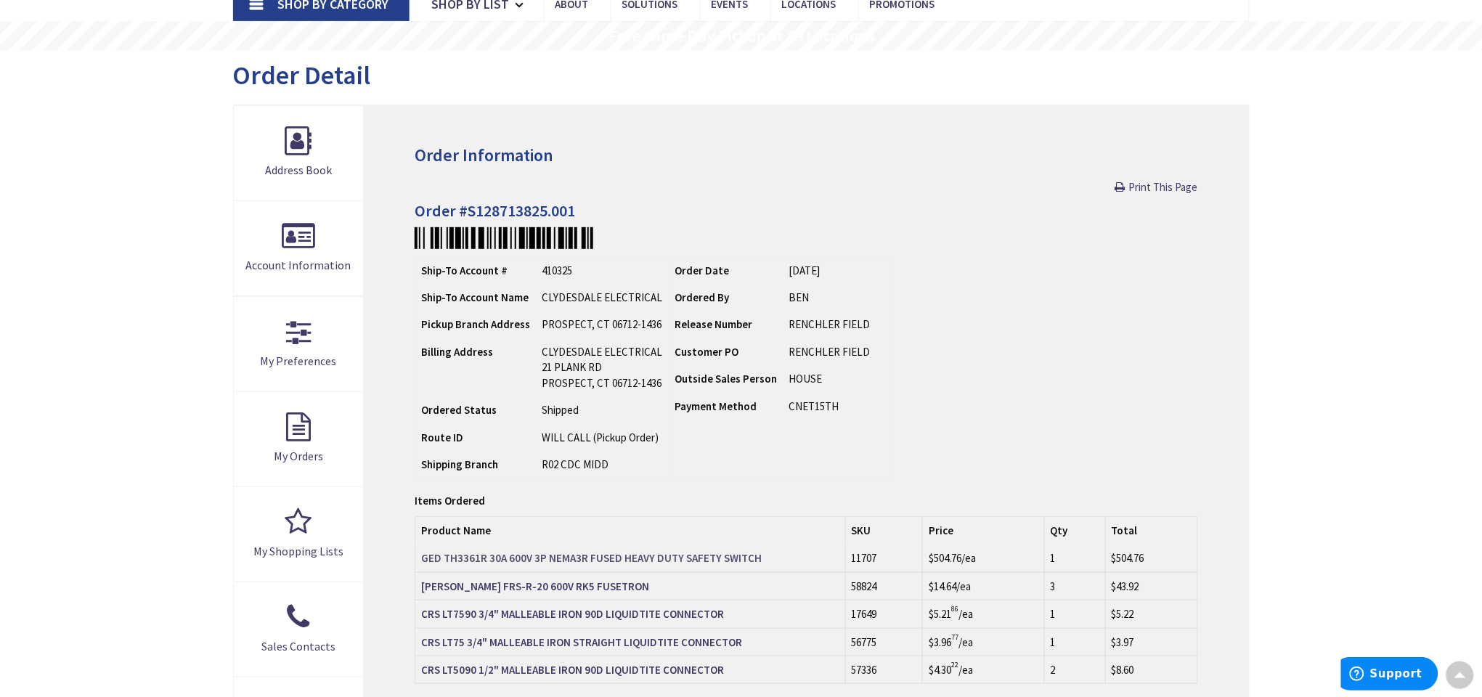
click at [707, 565] on link "GED TH3361R 30A 600V 3P NEMA3R FUSED HEAVY DUTY SAFETY SWITCH" at bounding box center [591, 557] width 340 height 15
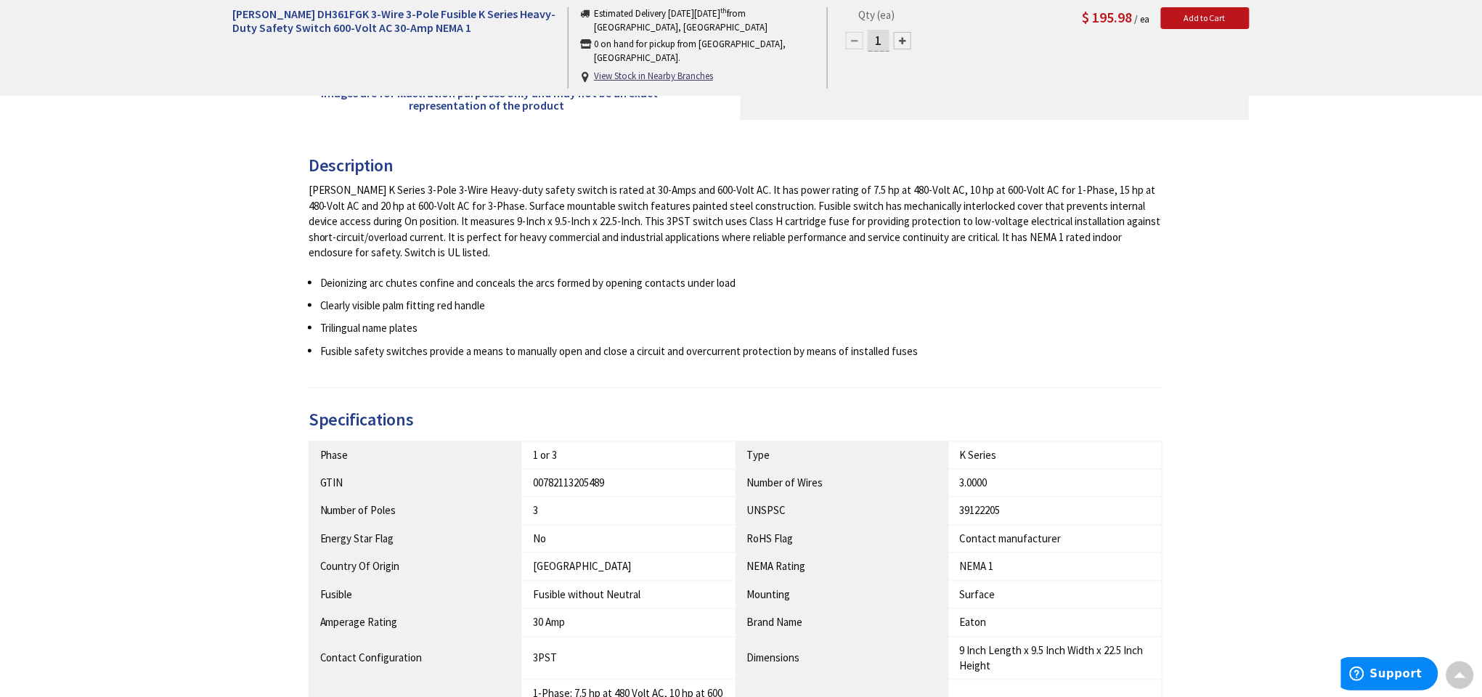
scroll to position [544, 0]
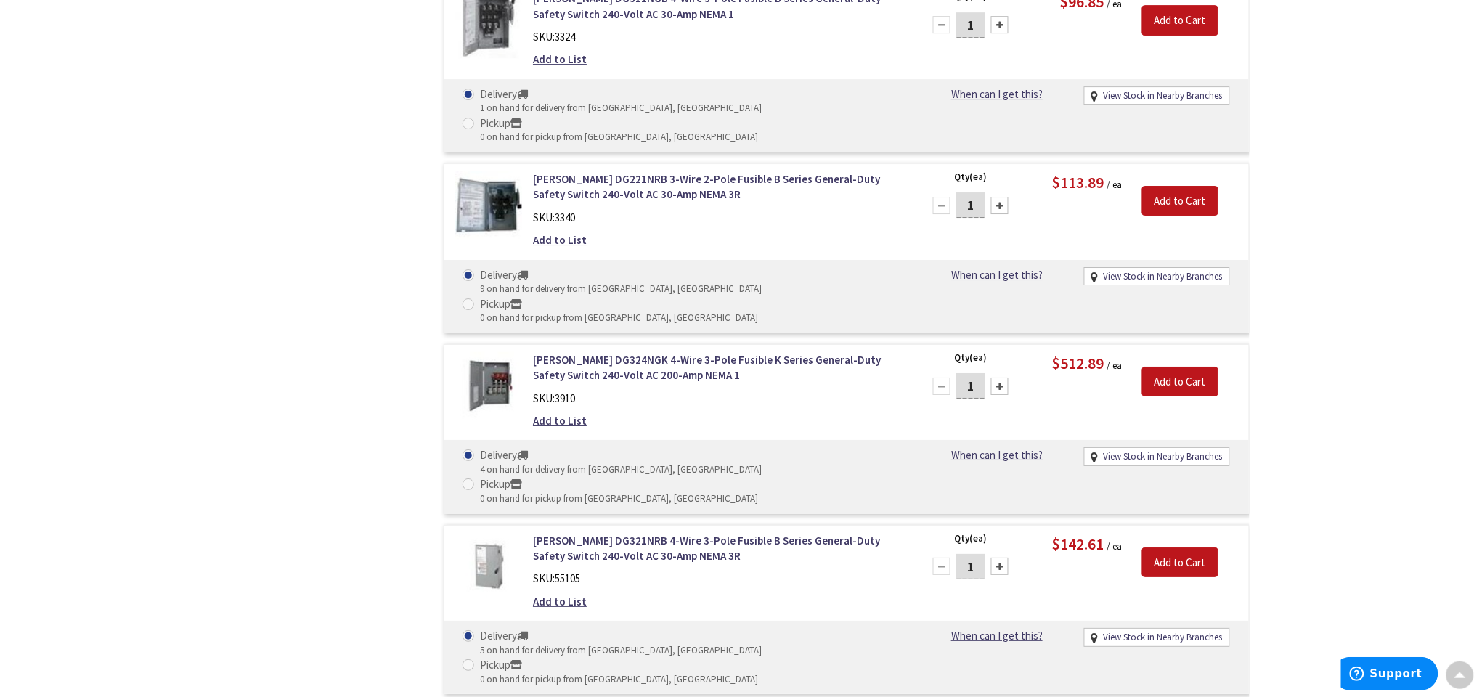
scroll to position [1689, 0]
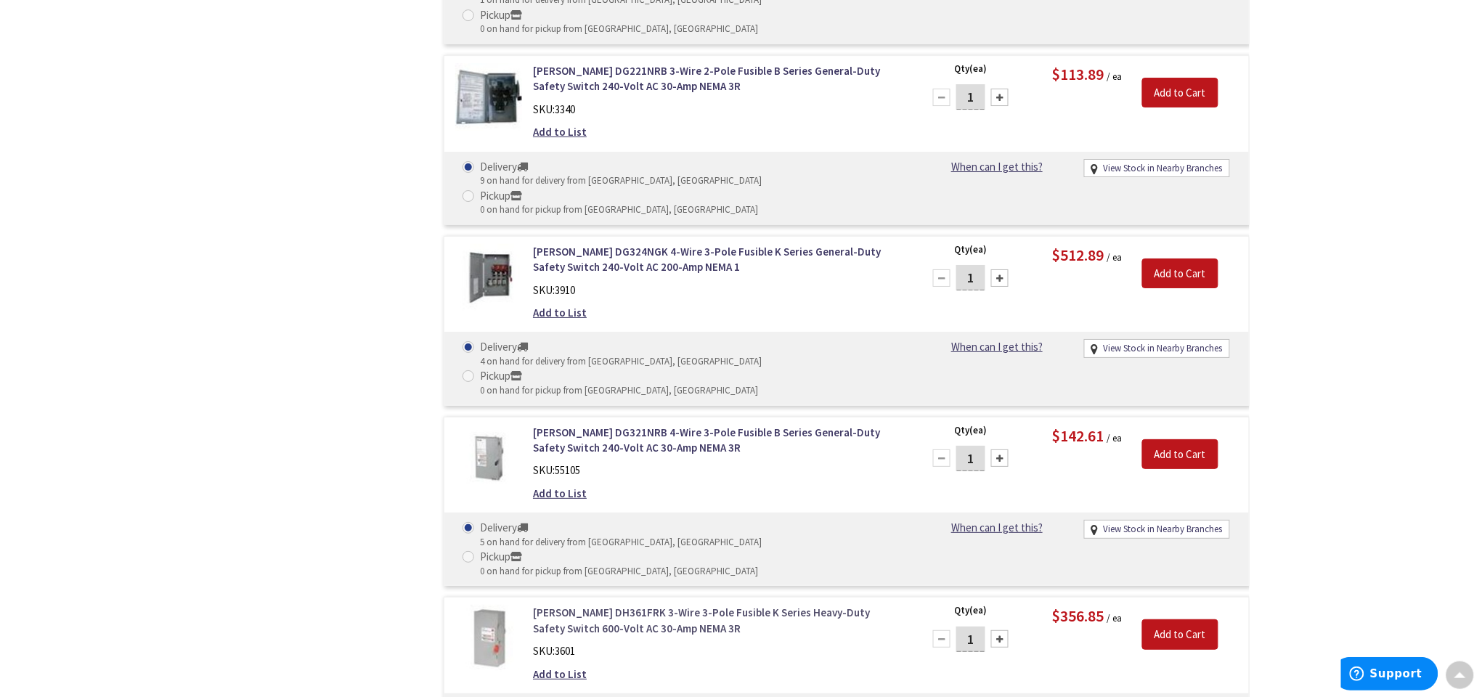
click at [642, 605] on link "[PERSON_NAME] DH361FRK 3-Wire 3-Pole Fusible K Series Heavy-Duty Safety Switch …" at bounding box center [718, 620] width 370 height 31
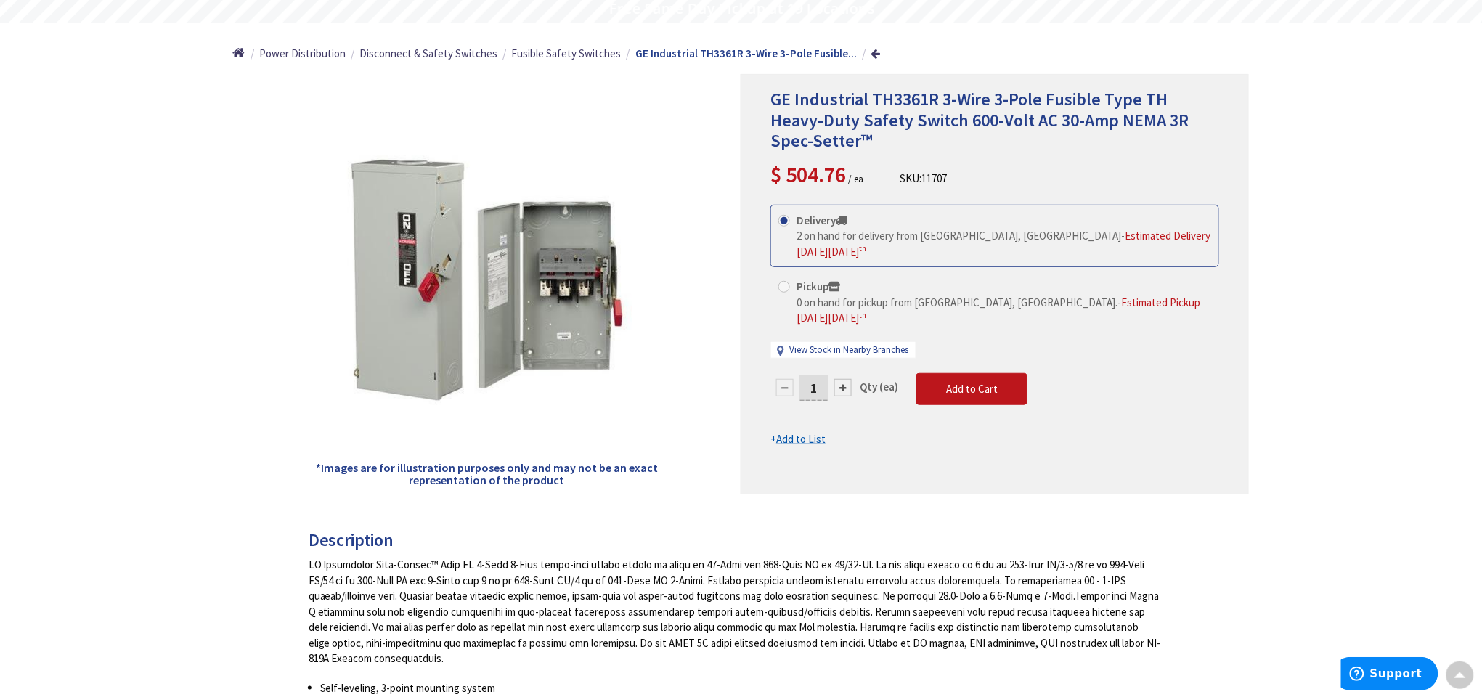
scroll to position [109, 0]
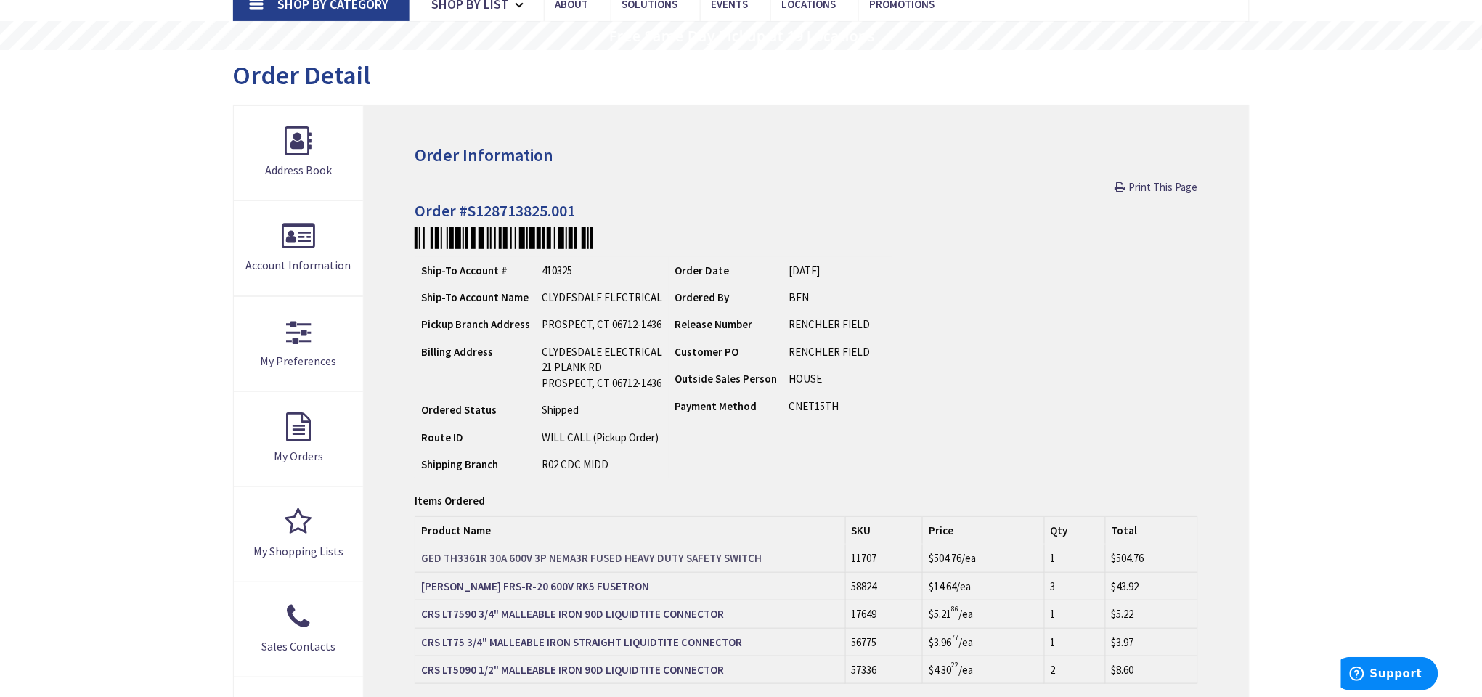
click at [672, 557] on strong "GED TH3361R 30A 600V 3P NEMA3R FUSED HEAVY DUTY SAFETY SWITCH" at bounding box center [591, 558] width 340 height 14
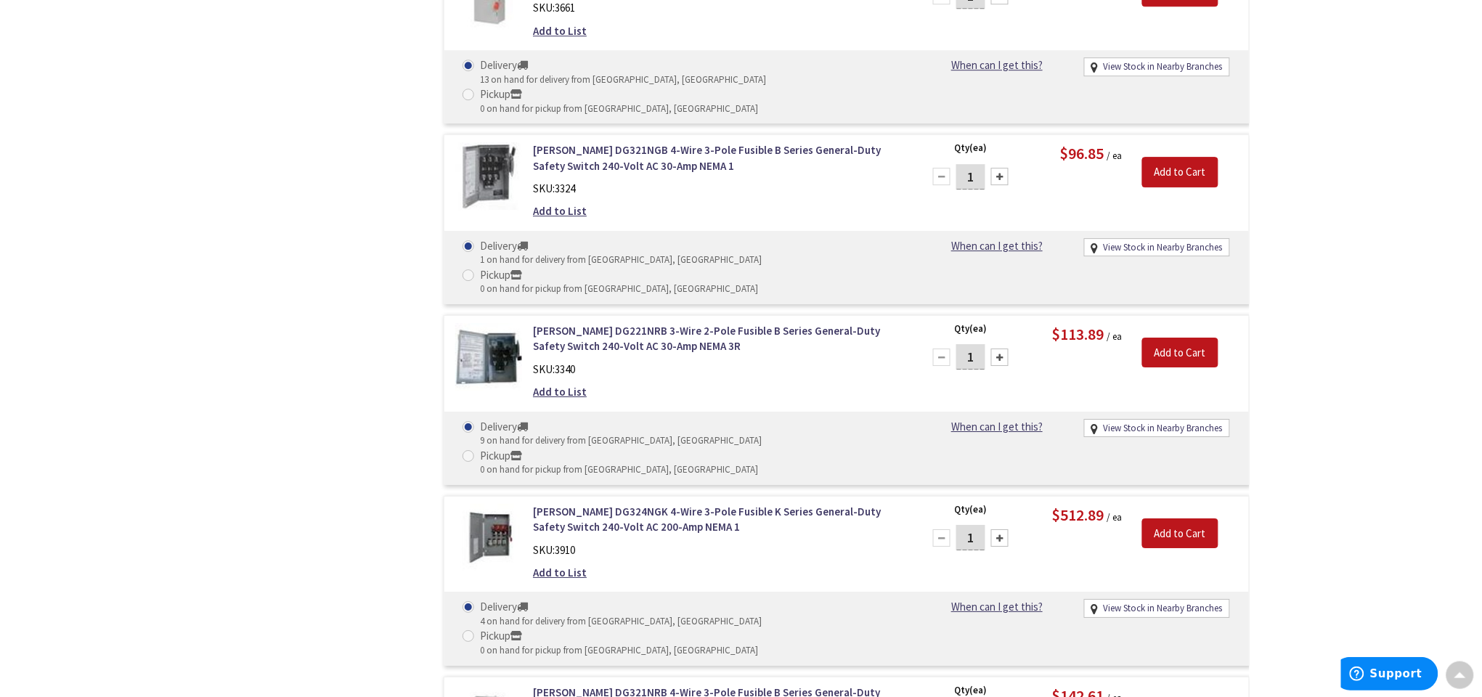
scroll to position [450, 0]
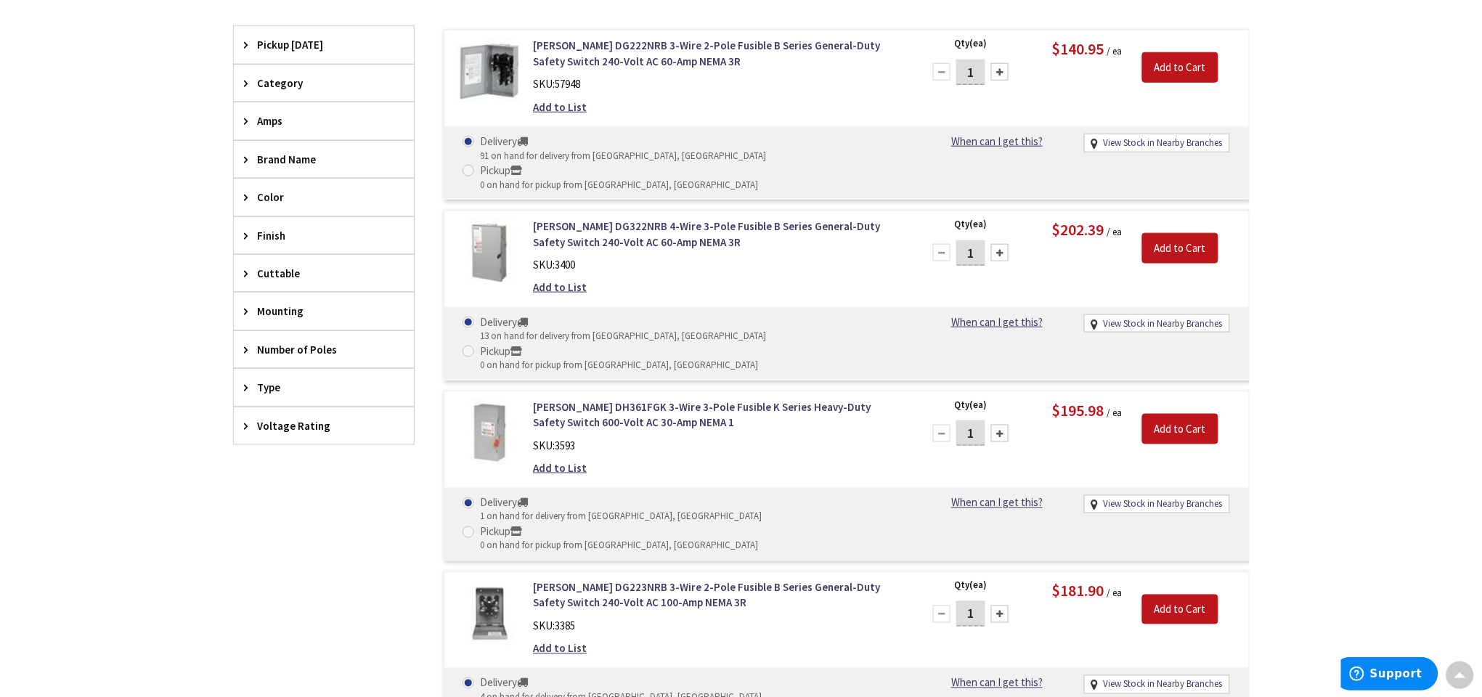
click at [280, 115] on span "Amps" at bounding box center [317, 120] width 118 height 15
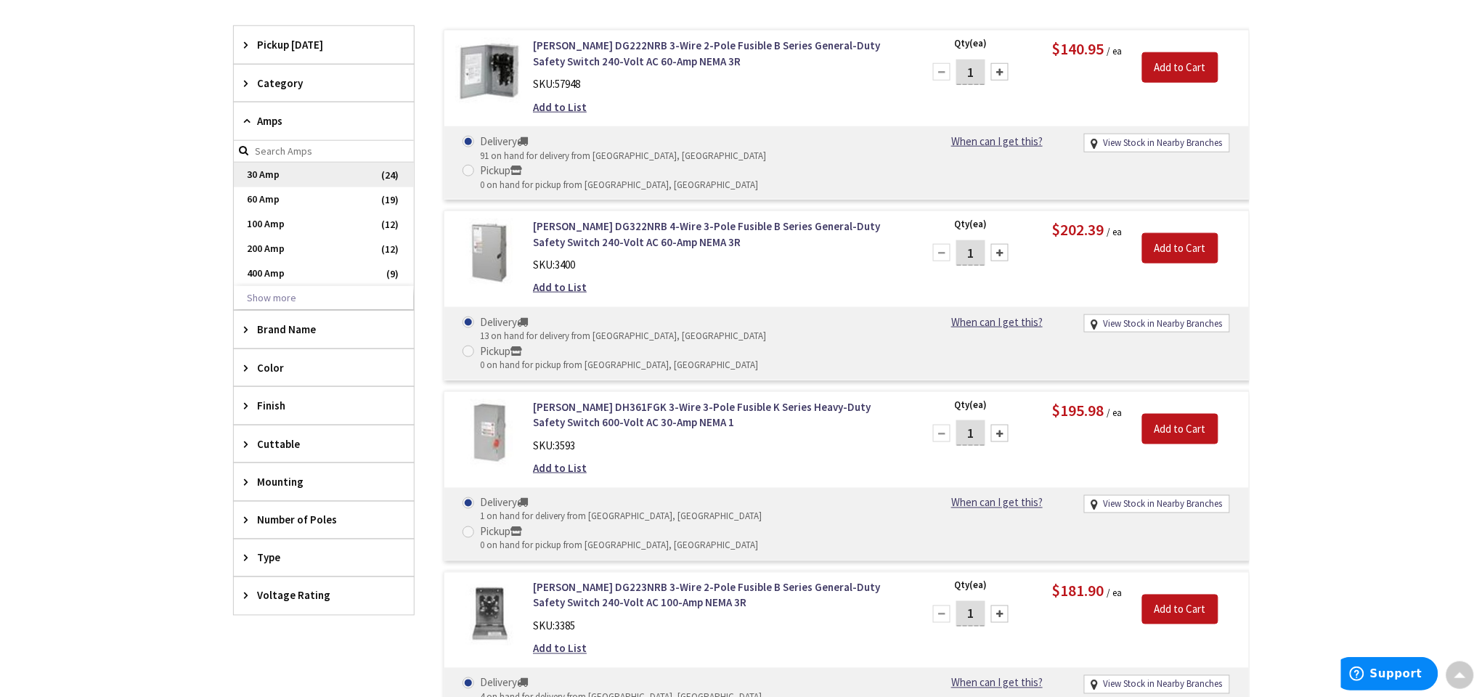
click at [299, 168] on span "30 Amp" at bounding box center [324, 175] width 180 height 25
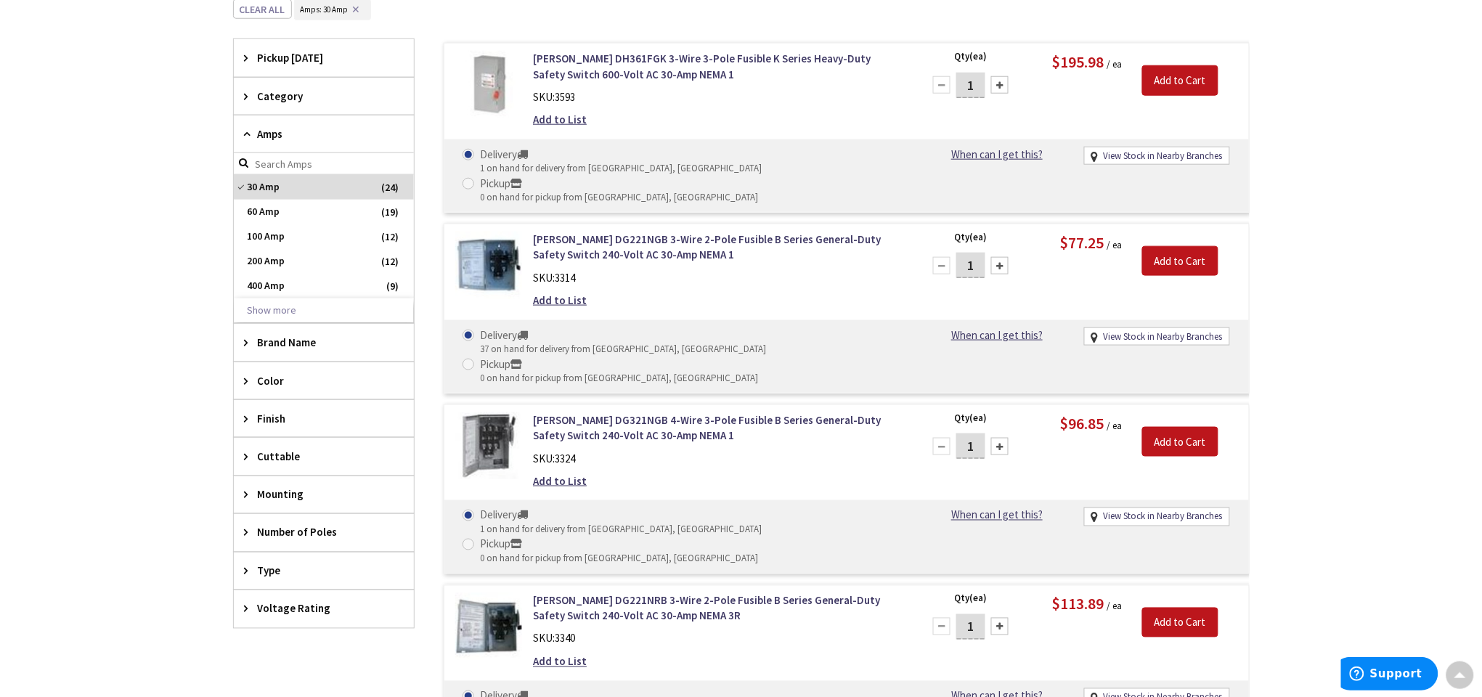
click at [339, 609] on span "Voltage Rating" at bounding box center [317, 608] width 118 height 15
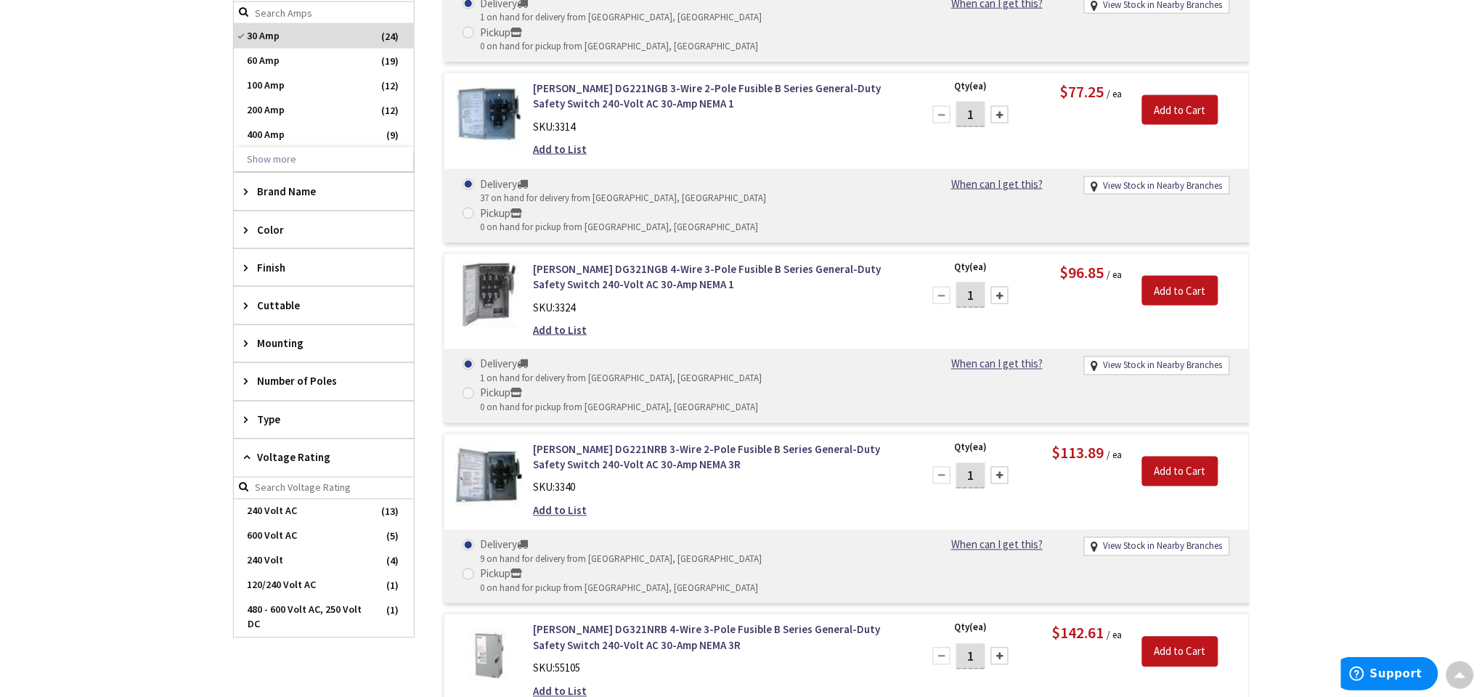
scroll to position [667, 0]
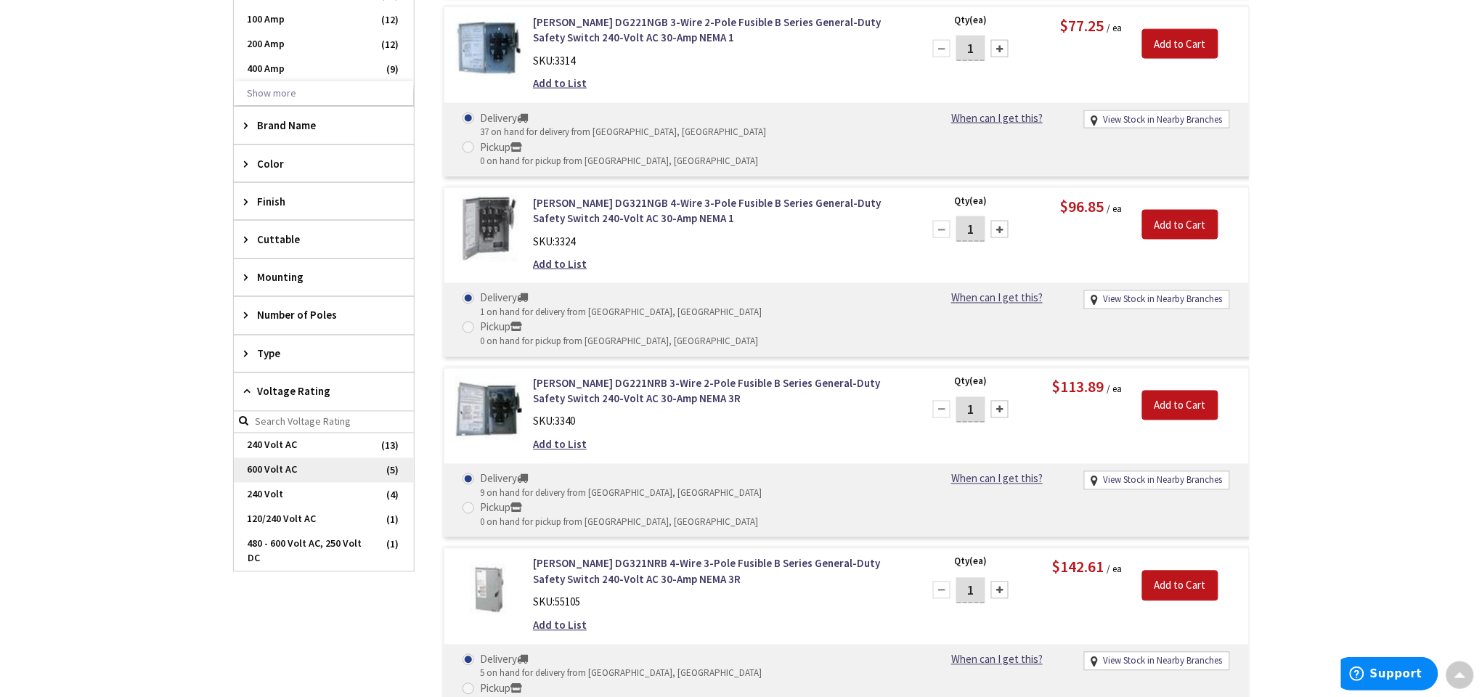
click at [311, 470] on span "600 Volt AC" at bounding box center [324, 470] width 180 height 25
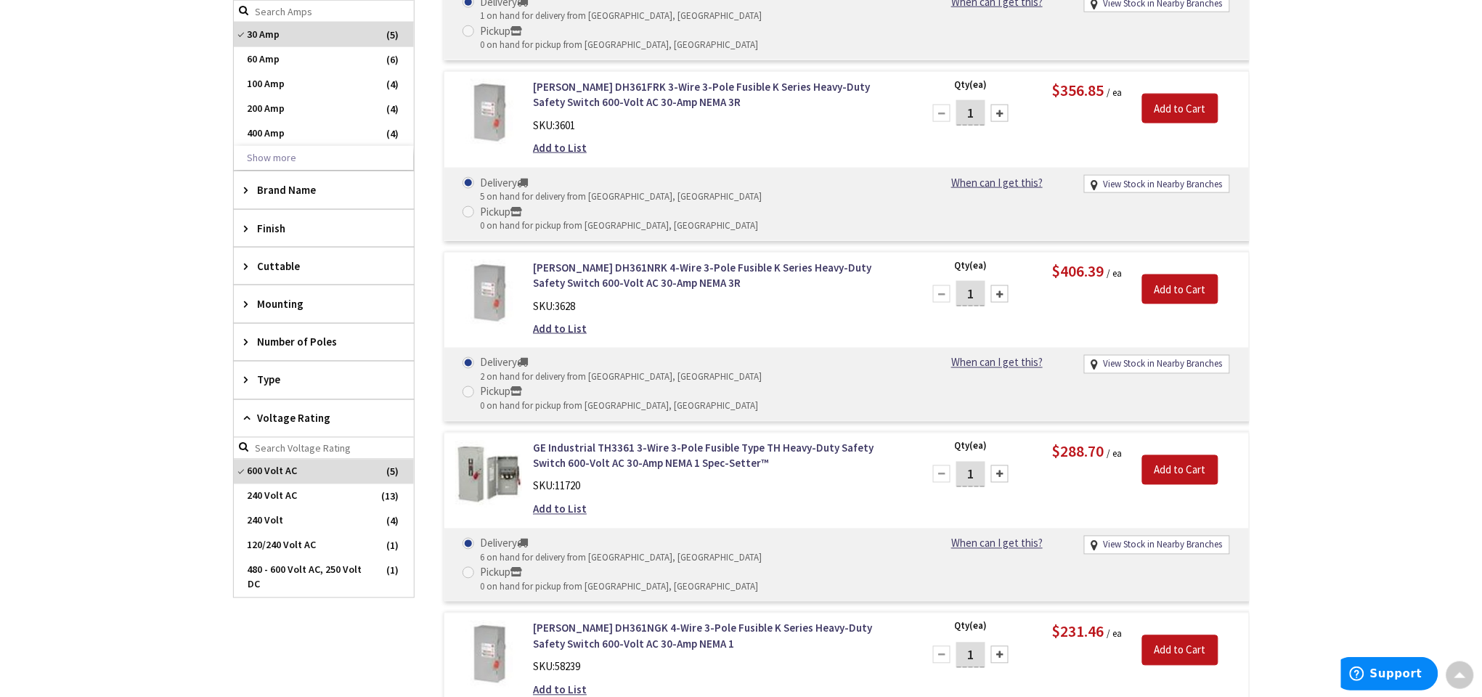
scroll to position [653, 0]
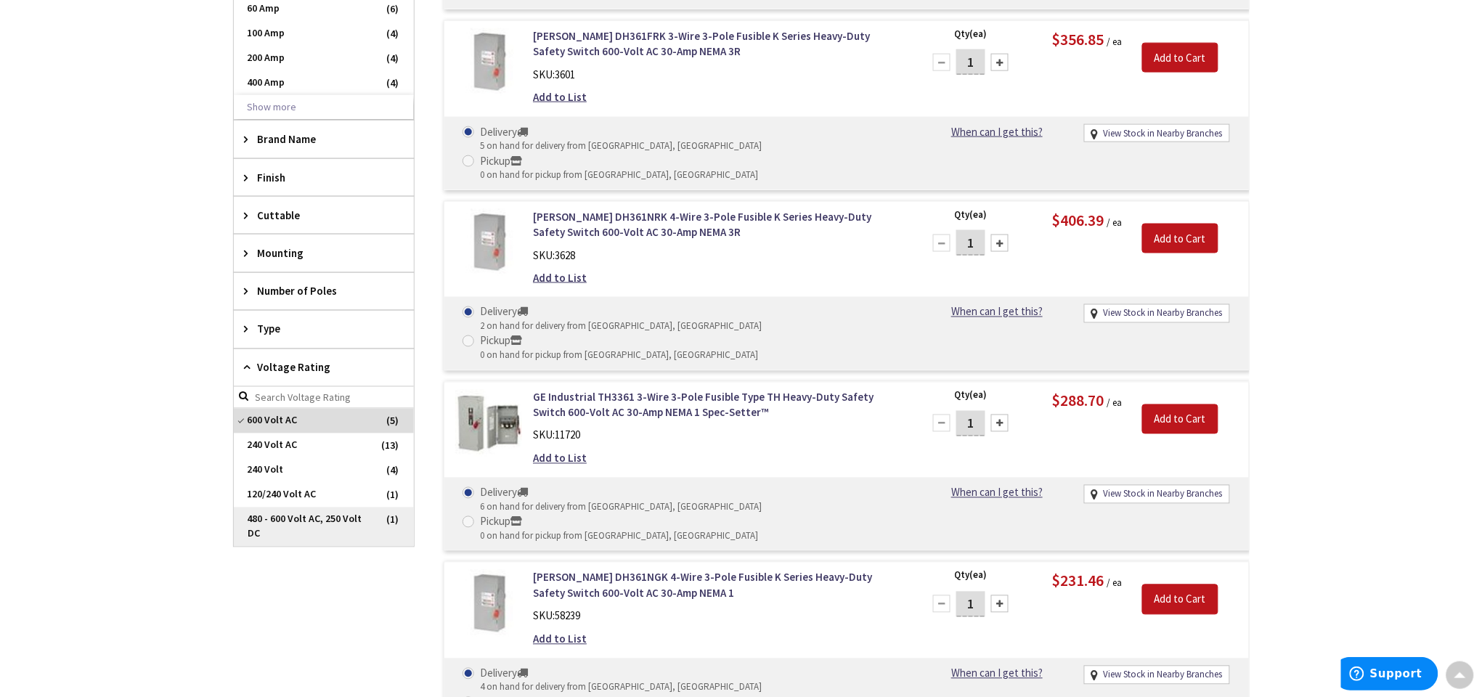
click at [305, 522] on span "480 - 600 Volt AC, 250 Volt DC" at bounding box center [324, 526] width 180 height 39
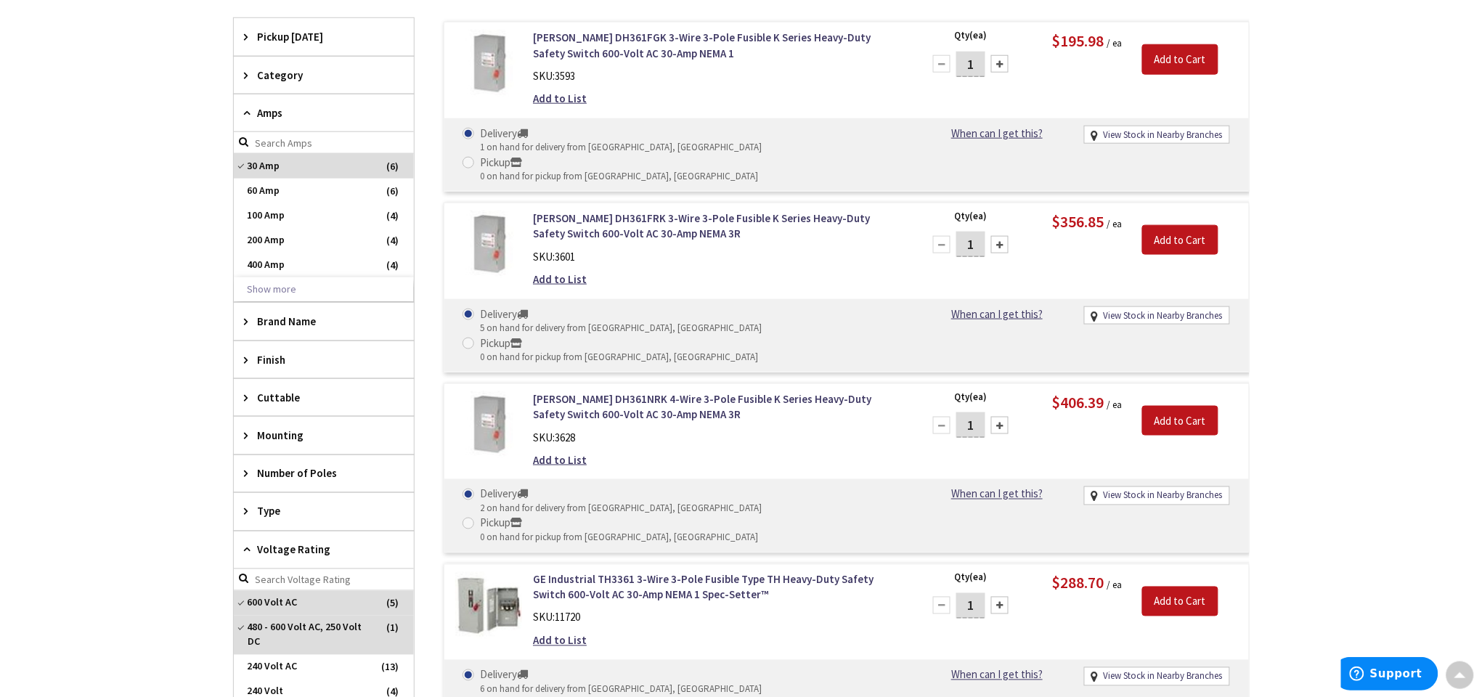
scroll to position [435, 0]
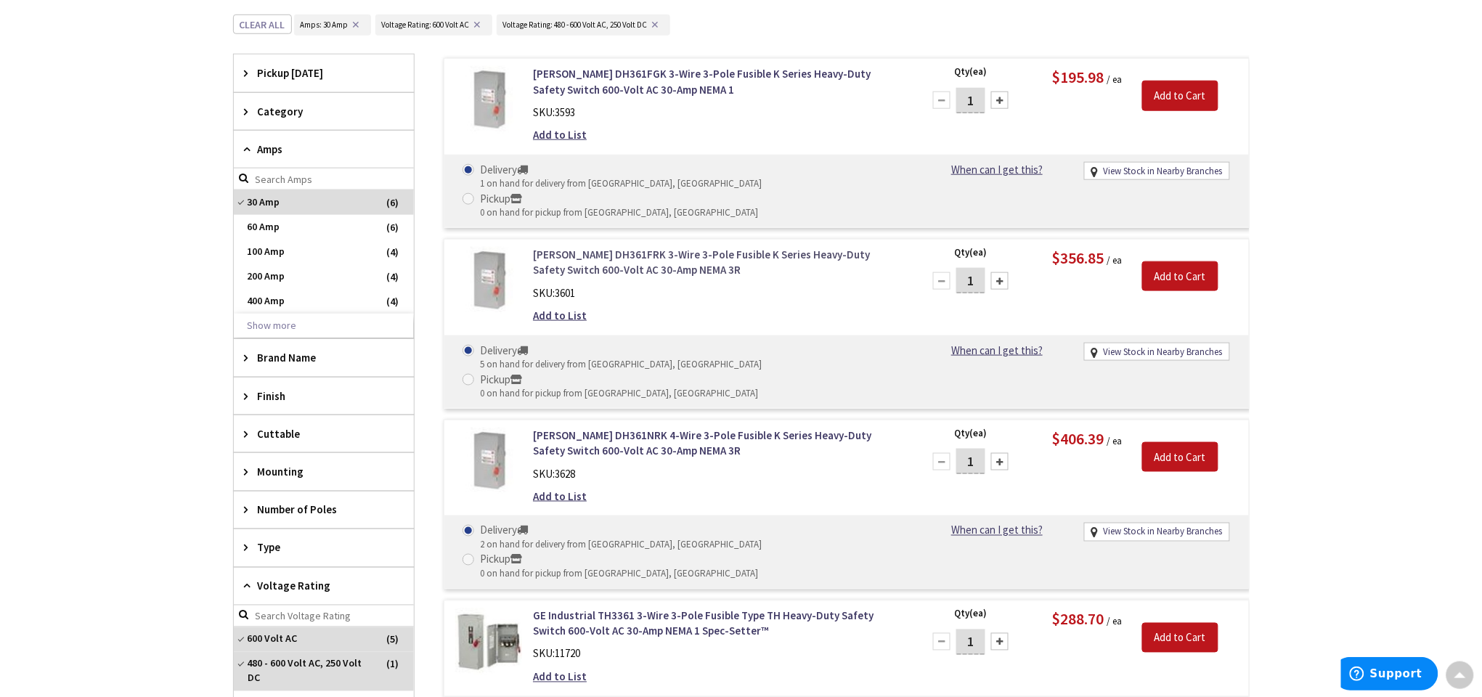
click at [743, 247] on link "Eaton DH361FRK 3-Wire 3-Pole Fusible K Series Heavy-Duty Safety Switch 600-Volt…" at bounding box center [718, 262] width 370 height 31
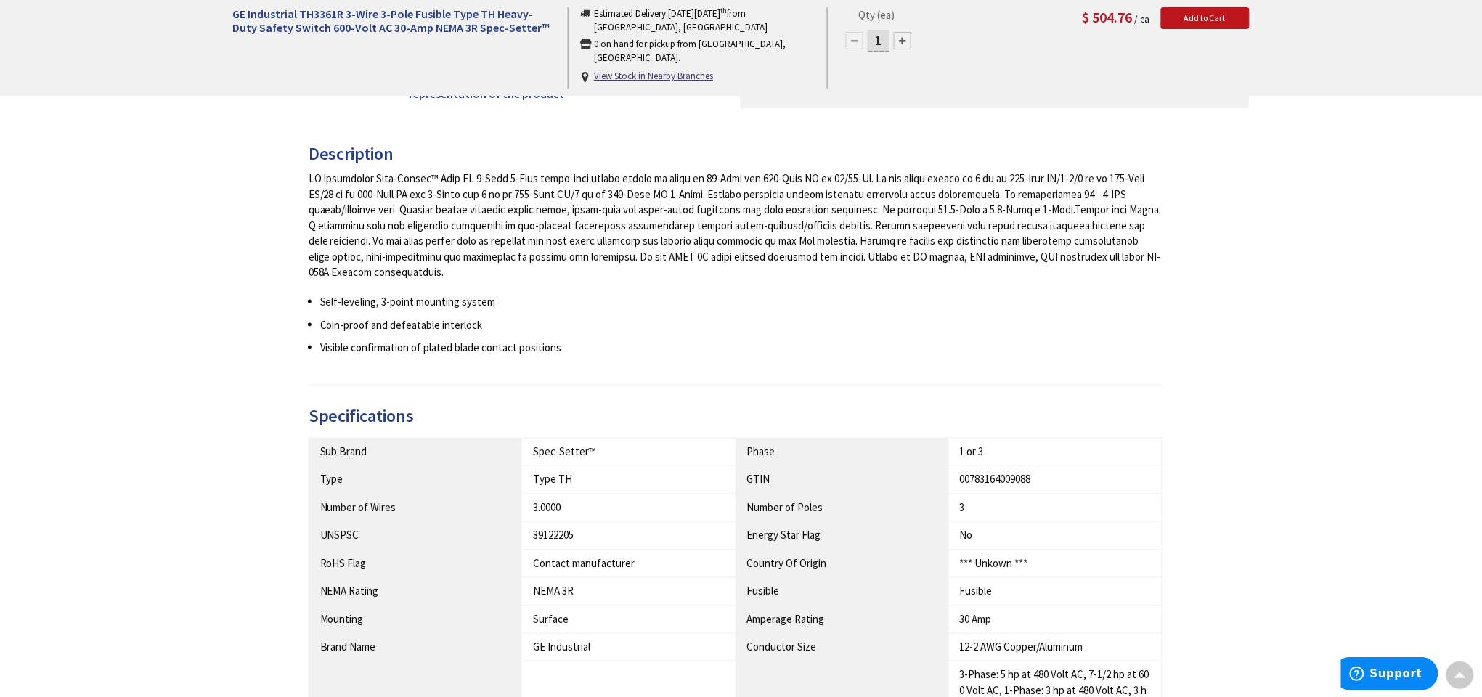
scroll to position [544, 0]
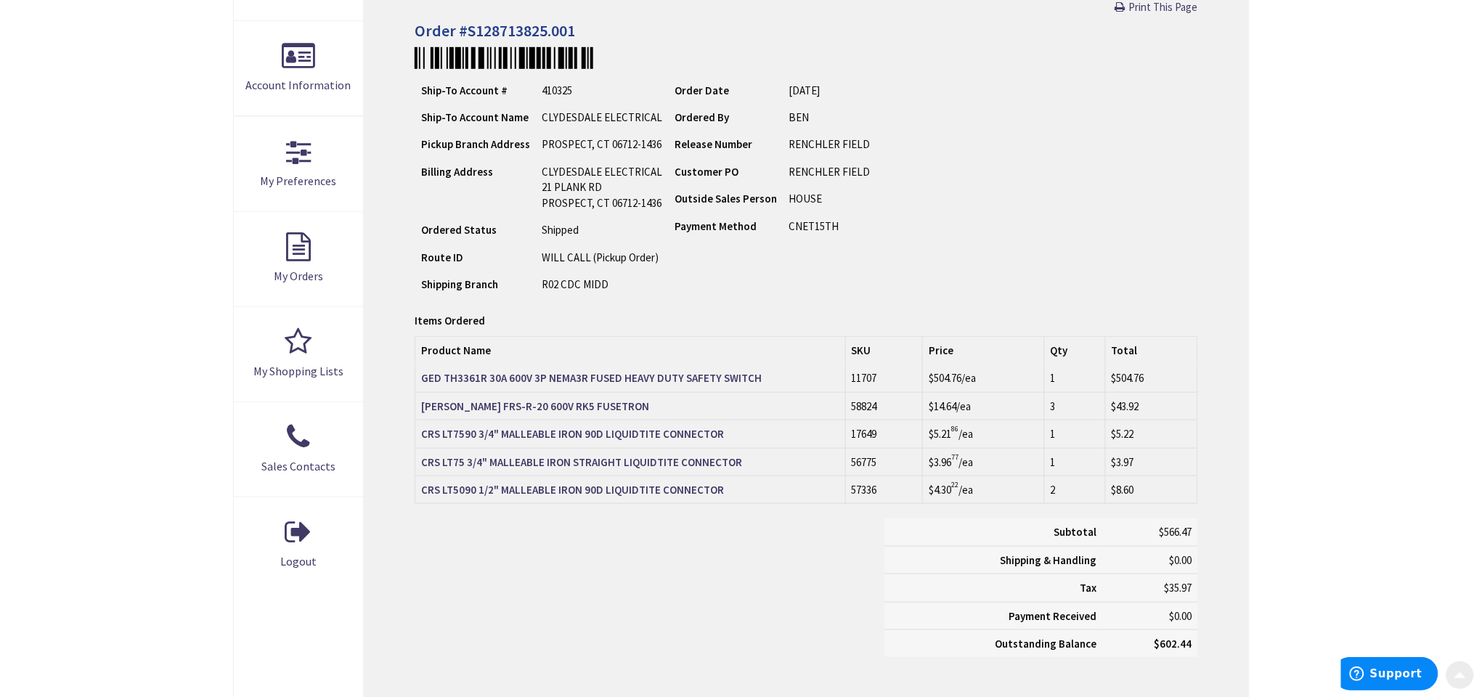
scroll to position [327, 0]
